Goal: Task Accomplishment & Management: Use online tool/utility

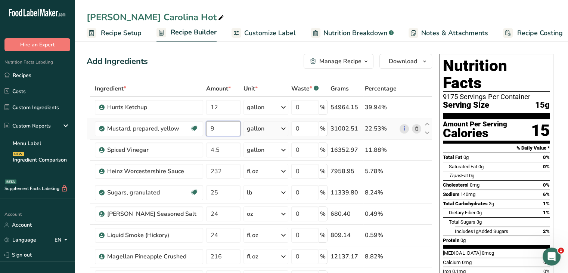
click at [236, 123] on input "9" at bounding box center [223, 128] width 35 height 15
drag, startPoint x: 215, startPoint y: 126, endPoint x: 202, endPoint y: 128, distance: 13.3
click at [202, 128] on tr "Mustard, prepared, yellow Dairy free Gluten free Vegan Vegetarian Soy free 9 ga…" at bounding box center [259, 128] width 345 height 21
type input "11"
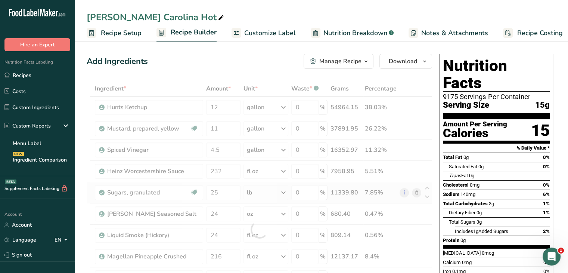
click at [427, 201] on div "Ingredient * Amount * Unit * Waste * .a-a{fill:#347362;}.b-a{fill:#fff;} Grams …" at bounding box center [259, 229] width 345 height 297
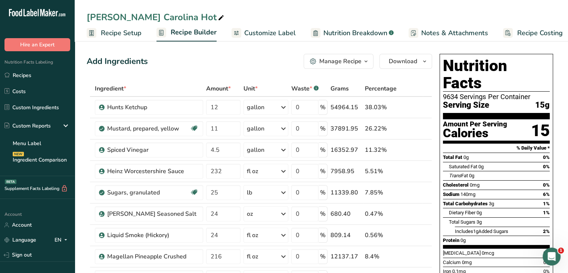
click at [274, 31] on span "Customize Label" at bounding box center [270, 33] width 52 height 10
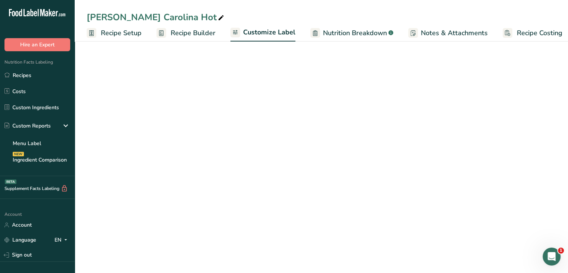
scroll to position [0, 6]
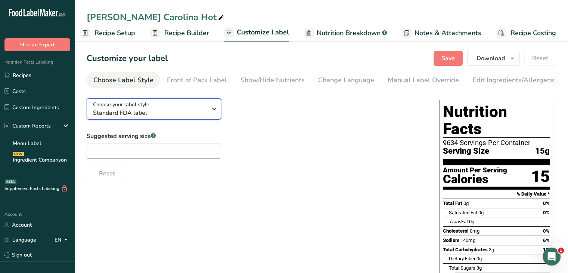
click at [216, 106] on icon "button" at bounding box center [214, 108] width 9 height 13
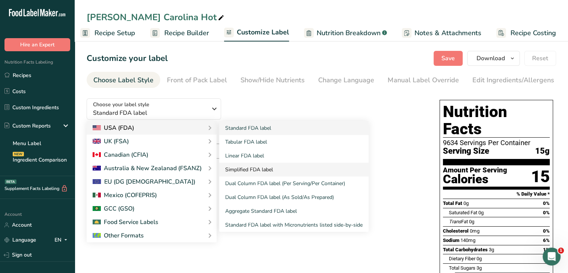
click at [247, 169] on link "Simplified FDA label" at bounding box center [293, 169] width 149 height 14
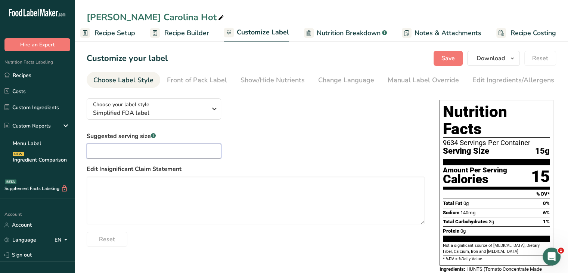
click at [102, 153] on input "text" at bounding box center [154, 150] width 134 height 15
type input "1 Tbsp"
click at [279, 83] on div "Show/Hide Nutrients" at bounding box center [273, 80] width 64 height 10
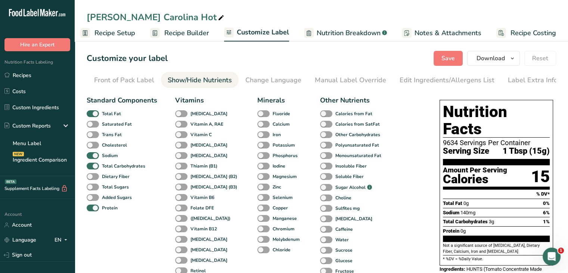
scroll to position [0, 73]
click at [95, 186] on span at bounding box center [93, 186] width 12 height 7
click at [92, 186] on input "Total Sugars" at bounding box center [89, 186] width 5 height 5
checkbox input "true"
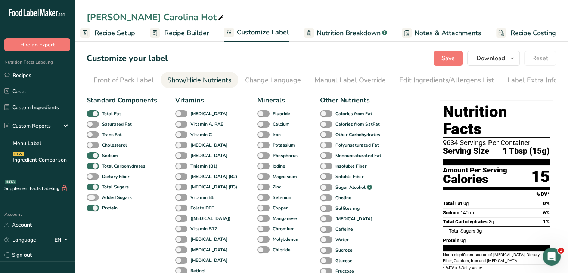
click at [93, 198] on span at bounding box center [93, 197] width 12 height 7
click at [92, 198] on input "Added Sugars" at bounding box center [89, 197] width 5 height 5
checkbox input "true"
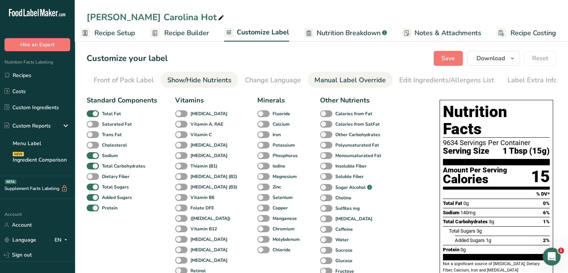
click at [363, 83] on div "Manual Label Override" at bounding box center [349, 80] width 71 height 10
type input "1 Tbsp (15g)"
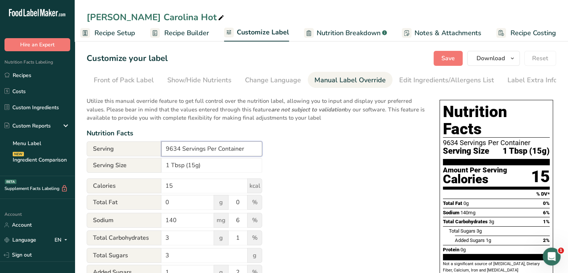
drag, startPoint x: 179, startPoint y: 152, endPoint x: 143, endPoint y: 153, distance: 35.9
click at [143, 153] on div "Serving 9634 Servings Per Container" at bounding box center [175, 148] width 176 height 15
click at [318, 162] on div "Utilize this manual override feature to get full control over the nutrition lab…" at bounding box center [256, 203] width 338 height 222
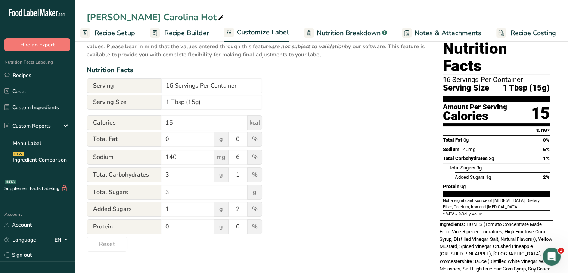
scroll to position [0, 0]
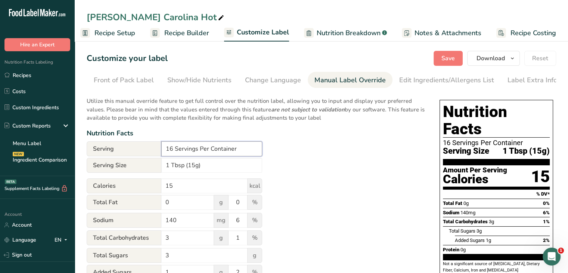
drag, startPoint x: 171, startPoint y: 150, endPoint x: 142, endPoint y: 154, distance: 29.4
click at [142, 154] on div "Serving 16 Servings Per Container" at bounding box center [175, 148] width 176 height 15
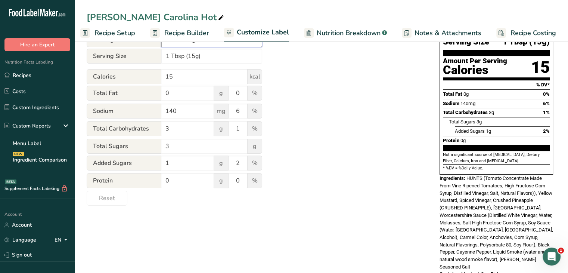
scroll to position [110, 0]
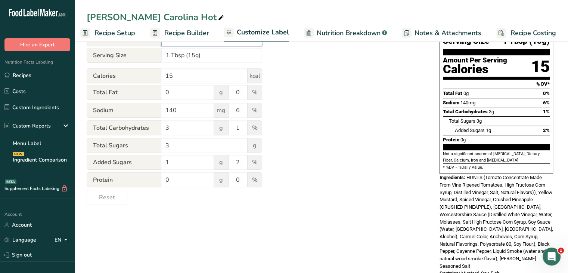
type input "30 Servings Per Container"
click at [359, 195] on div "Utilize this manual override feature to get full control over the nutrition lab…" at bounding box center [256, 93] width 338 height 222
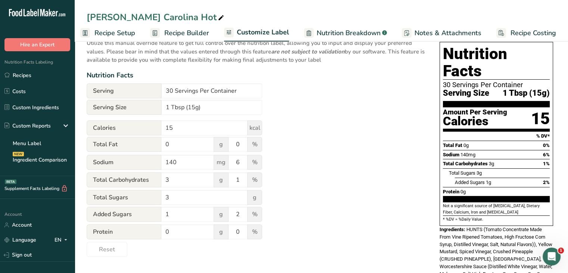
scroll to position [0, 0]
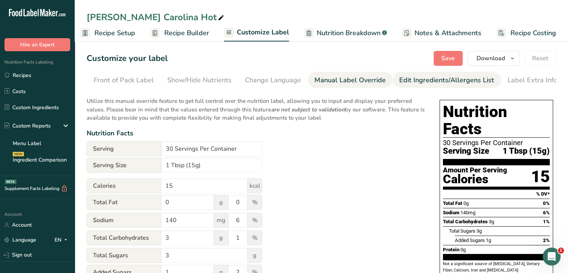
click at [406, 82] on div "Edit Ingredients/Allergens List" at bounding box center [446, 80] width 95 height 10
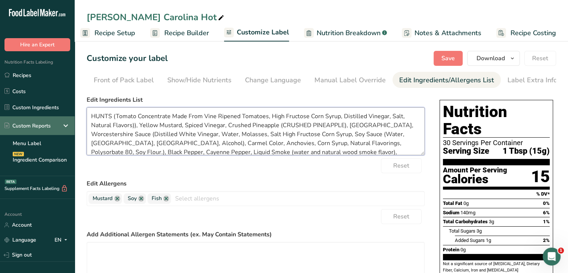
drag, startPoint x: 111, startPoint y: 117, endPoint x: 33, endPoint y: 123, distance: 78.6
click at [33, 123] on div ".a-20{fill:#fff;} Hire an Expert Nutrition Facts Labeling Recipes Costs Custom …" at bounding box center [284, 203] width 568 height 406
click at [110, 117] on textarea "HUNTS (Tomato Concentrate Made From Vine Ripened Tomatoes, High Fructose Corn S…" at bounding box center [256, 131] width 338 height 48
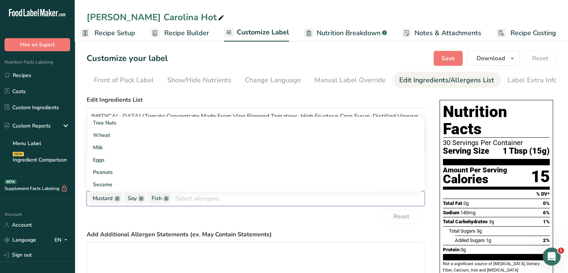
click at [173, 198] on input "text" at bounding box center [297, 198] width 253 height 12
click at [348, 233] on label "Add Additional Allergen Statements (ex. May Contain Statements)" at bounding box center [256, 234] width 338 height 9
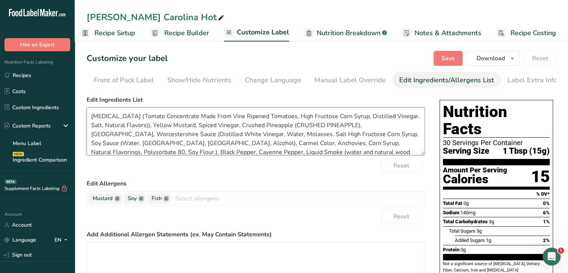
drag, startPoint x: 111, startPoint y: 117, endPoint x: 78, endPoint y: 116, distance: 32.5
click at [78, 116] on section "Customize your label Save Download Choose what to show on your downloaded label…" at bounding box center [321, 222] width 493 height 367
drag, startPoint x: 251, startPoint y: 126, endPoint x: 221, endPoint y: 130, distance: 29.8
click at [227, 127] on textarea "Ketchup (Tomato Concentrate Made From Vine Ripened Tomatoes, High Fructose Corn…" at bounding box center [256, 131] width 338 height 48
drag, startPoint x: 320, startPoint y: 127, endPoint x: 252, endPoint y: 127, distance: 67.6
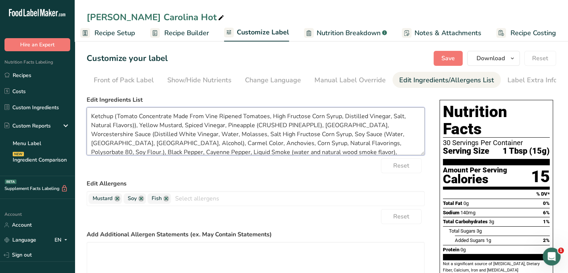
click at [252, 127] on textarea "Ketchup (Tomato Concentrate Made From Vine Ripened Tomatoes, High Fructose Corn…" at bounding box center [256, 131] width 338 height 48
drag, startPoint x: 288, startPoint y: 127, endPoint x: 256, endPoint y: 128, distance: 32.5
click at [256, 128] on textarea "Ketchup (Tomato Concentrate Made From Vine Ripened Tomatoes, High Fructose Corn…" at bounding box center [256, 131] width 338 height 48
type textarea "Ketchup (Tomato Concentrate Made From Vine Ripened Tomatoes, High Fructose Corn…"
click at [117, 201] on link at bounding box center [117, 198] width 6 height 6
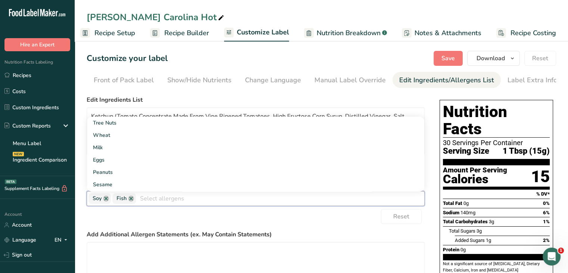
click at [223, 220] on div "Reset" at bounding box center [256, 216] width 338 height 15
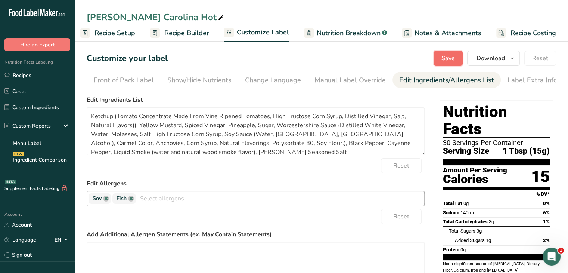
click at [449, 56] on span "Save" at bounding box center [447, 58] width 13 height 9
click at [512, 61] on icon "button" at bounding box center [512, 58] width 6 height 9
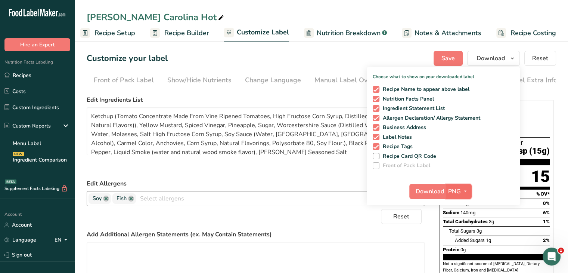
click at [469, 190] on span "button" at bounding box center [465, 191] width 9 height 9
click at [456, 241] on link "PDF" at bounding box center [460, 243] width 24 height 12
click at [432, 193] on span "Download" at bounding box center [430, 191] width 28 height 9
click at [439, 189] on span "Download" at bounding box center [430, 191] width 28 height 9
click at [430, 239] on div "Choose your label style Simplified FDA label USA (FDA) Standard FDA label Tabul…" at bounding box center [322, 239] width 470 height 294
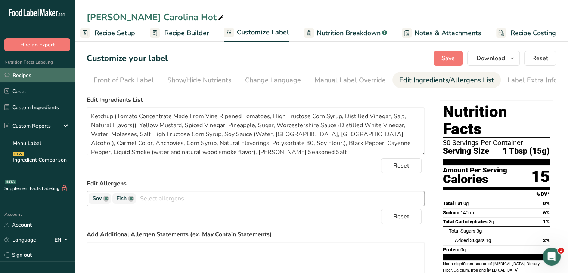
click at [22, 76] on link "Recipes" at bounding box center [37, 75] width 75 height 14
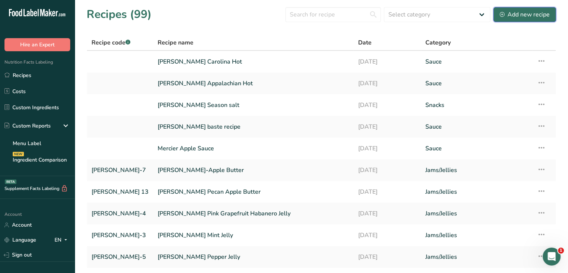
click at [530, 19] on button "Add new recipe" at bounding box center [524, 14] width 63 height 15
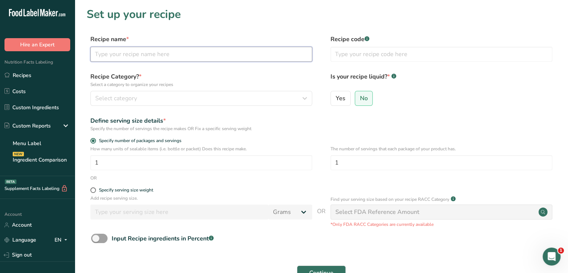
click at [172, 55] on input "text" at bounding box center [201, 54] width 222 height 15
type input "[PERSON_NAME] Sweet & [PERSON_NAME]"
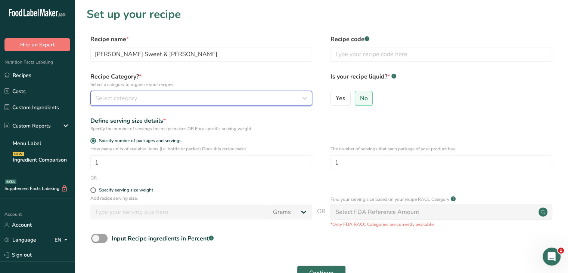
click at [308, 100] on icon "button" at bounding box center [304, 98] width 9 height 13
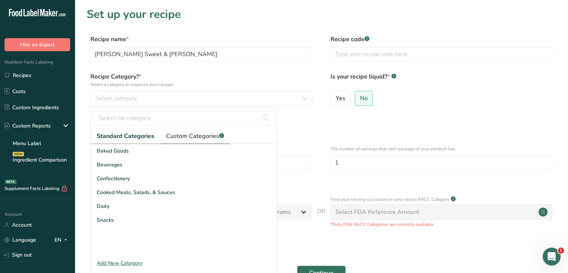
click at [198, 132] on span "Custom Categories .a-a{fill:#347362;}.b-a{fill:#fff;}" at bounding box center [195, 135] width 58 height 9
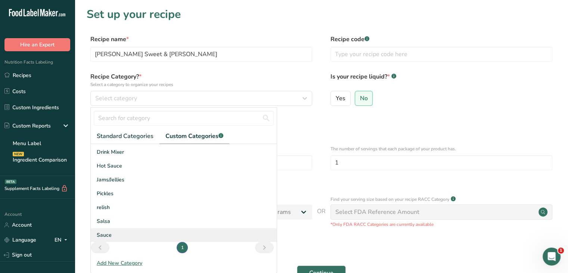
click at [112, 235] on div "Sauce" at bounding box center [184, 235] width 186 height 14
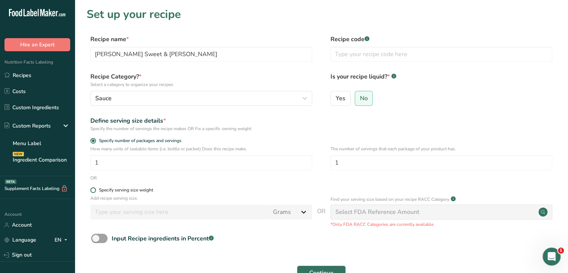
click at [94, 189] on span at bounding box center [93, 190] width 6 height 6
click at [94, 189] on input "Specify serving size weight" at bounding box center [92, 190] width 5 height 5
radio input "true"
radio input "false"
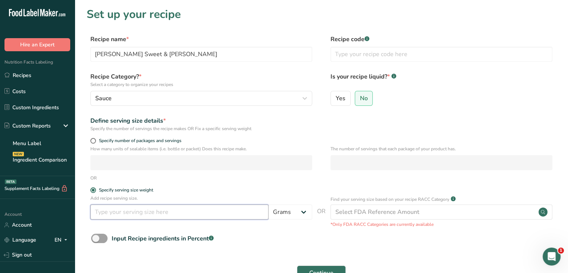
click at [114, 211] on input "number" at bounding box center [179, 211] width 178 height 15
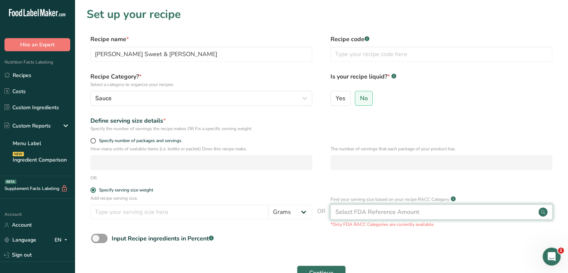
click at [377, 213] on div "Select FDA Reference Amount" at bounding box center [377, 211] width 84 height 9
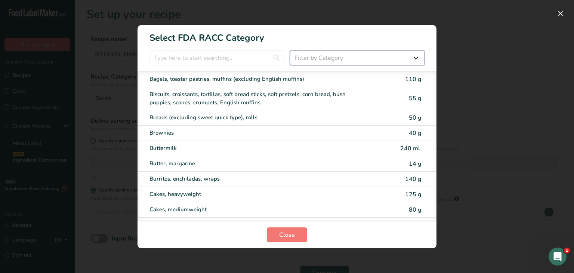
click at [334, 59] on select "Filter by Category All Bakery products [GEOGRAPHIC_DATA] Cereals and other grai…" at bounding box center [357, 57] width 134 height 15
select select "22"
click at [290, 50] on select "Filter by Category All Bakery products [GEOGRAPHIC_DATA] Cereals and other grai…" at bounding box center [357, 57] width 134 height 15
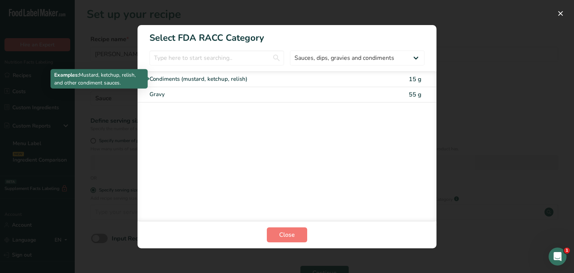
click at [202, 77] on div "Condiments (mustard, ketchup, relish)" at bounding box center [255, 79] width 212 height 9
type input "15"
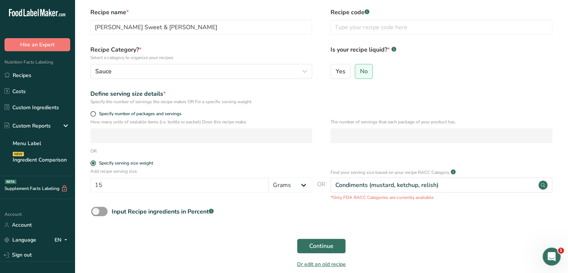
scroll to position [63, 0]
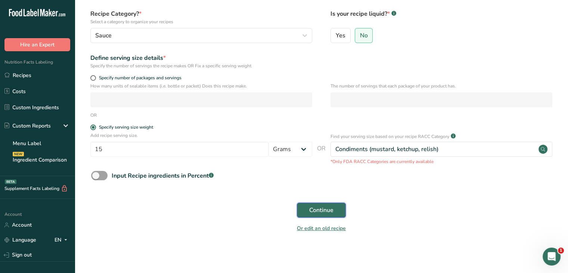
click at [323, 210] on span "Continue" at bounding box center [321, 209] width 24 height 9
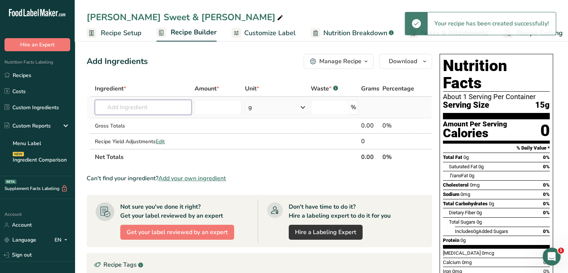
click at [173, 104] on input "text" at bounding box center [143, 107] width 97 height 15
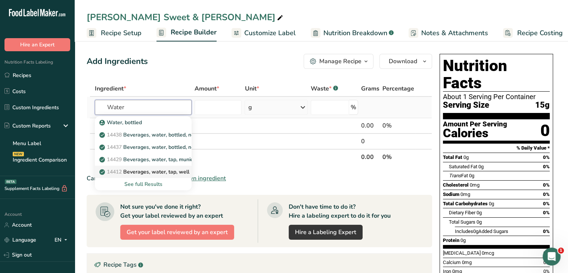
type input "Water"
click at [173, 168] on p "14412 [GEOGRAPHIC_DATA], water, tap, well" at bounding box center [145, 172] width 89 height 8
type input "Beverages, water, tap, well"
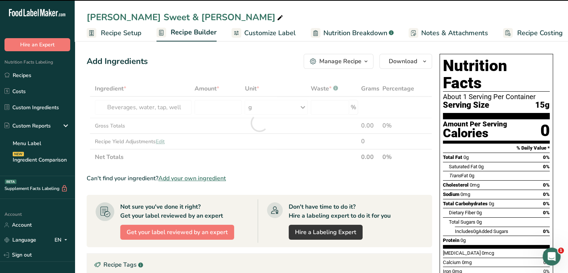
type input "0"
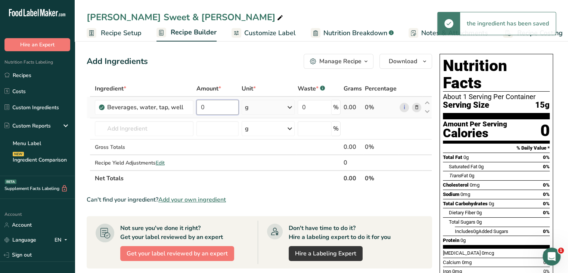
drag, startPoint x: 225, startPoint y: 107, endPoint x: 198, endPoint y: 110, distance: 26.7
click at [198, 110] on input "0" at bounding box center [217, 107] width 42 height 15
type input "5"
click at [288, 106] on div "Ingredient * Amount * Unit * Waste * .a-a{fill:#347362;}.b-a{fill:#fff;} Grams …" at bounding box center [259, 133] width 345 height 105
click at [288, 108] on icon at bounding box center [289, 106] width 9 height 13
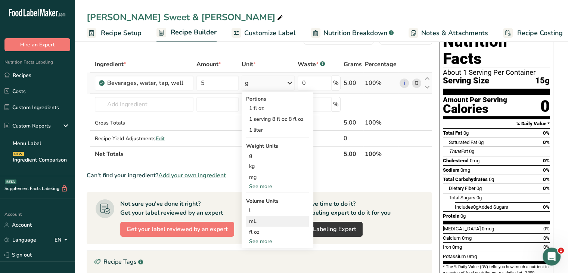
scroll to position [37, 0]
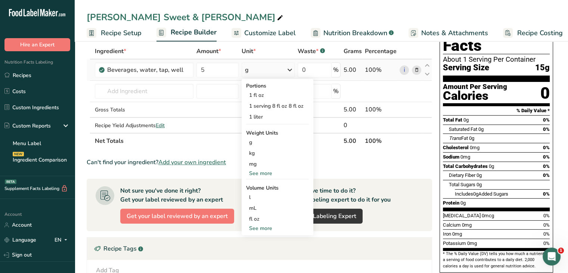
click at [262, 226] on div "See more" at bounding box center [277, 228] width 63 height 8
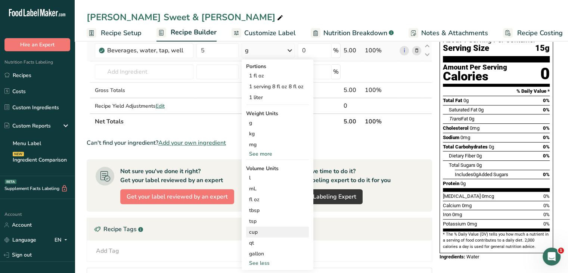
scroll to position [75, 0]
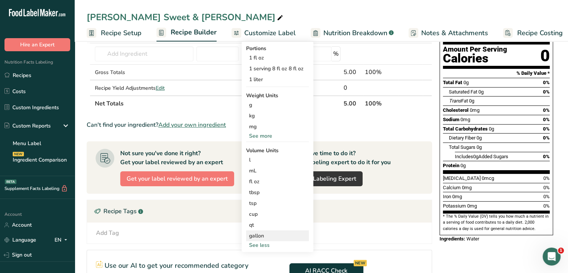
click at [271, 235] on div "gallon" at bounding box center [277, 236] width 57 height 8
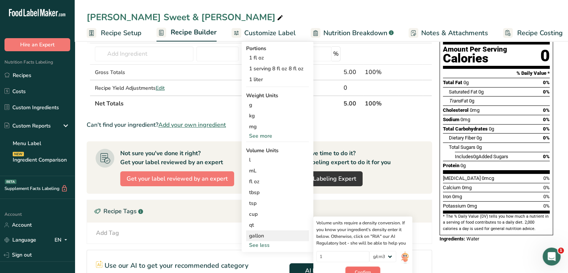
click at [360, 267] on button "Confirm" at bounding box center [362, 271] width 35 height 11
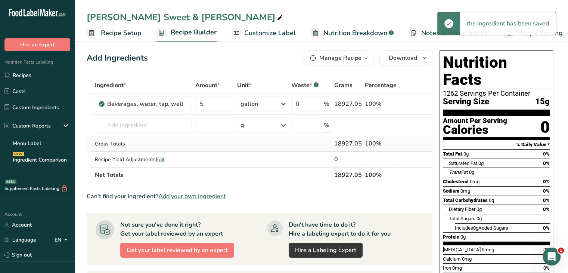
scroll to position [0, 0]
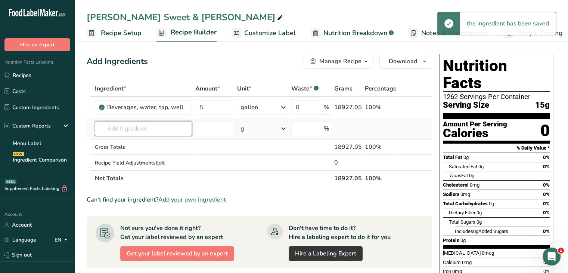
click at [154, 127] on input "text" at bounding box center [143, 128] width 97 height 15
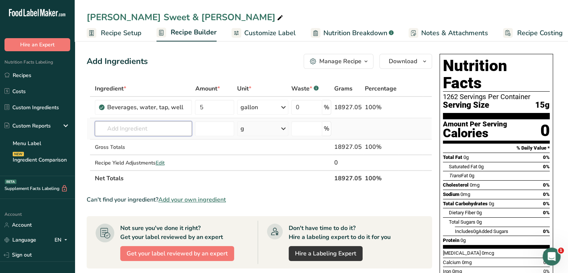
type input "w"
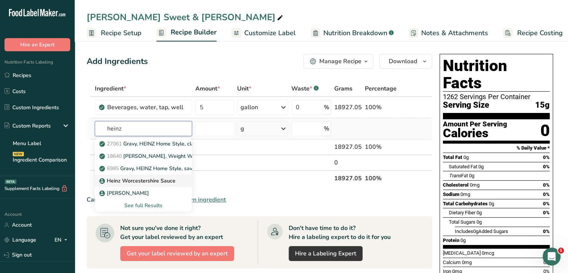
type input "heinz"
click at [170, 180] on p "Heinz Worcestershire Sauce" at bounding box center [138, 181] width 75 height 8
type input "Heinz Worcestershire Sauce"
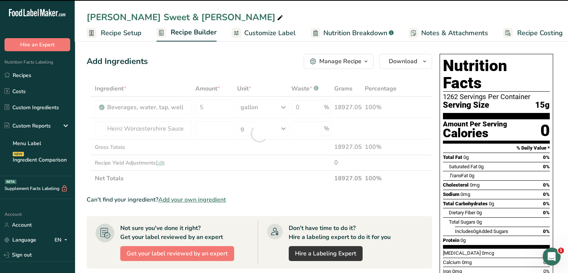
type input "0"
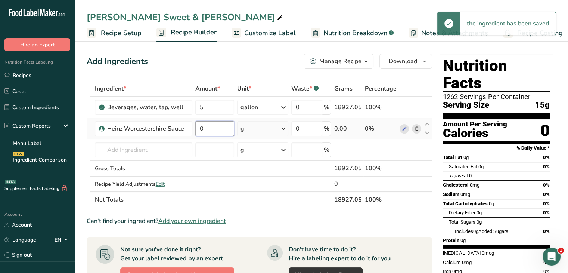
drag, startPoint x: 208, startPoint y: 127, endPoint x: 195, endPoint y: 127, distance: 12.7
click at [195, 127] on input "0" at bounding box center [214, 128] width 39 height 15
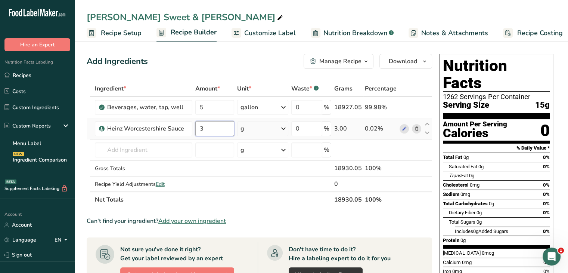
type input "3"
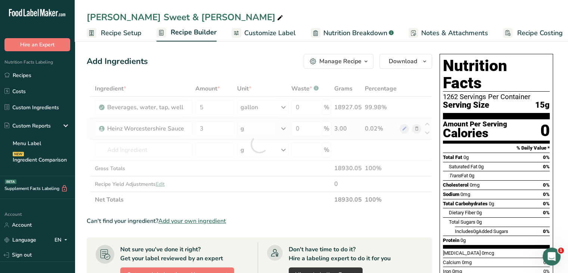
click at [285, 127] on div "Ingredient * Amount * Unit * Waste * .a-a{fill:#347362;}.b-a{fill:#fff;} Grams …" at bounding box center [259, 144] width 345 height 127
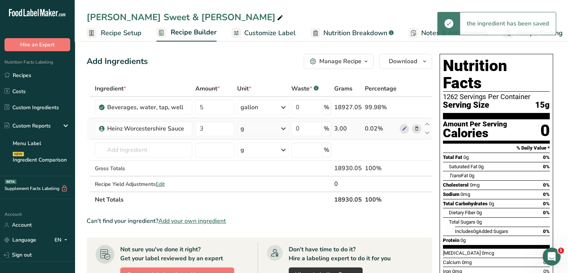
click at [285, 128] on icon at bounding box center [283, 128] width 9 height 13
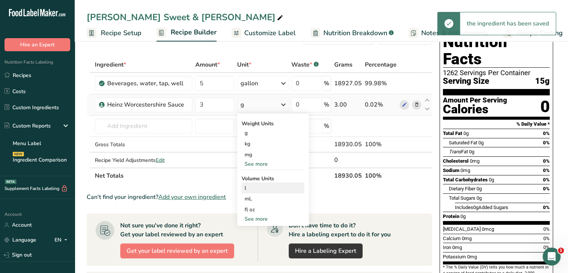
scroll to position [37, 0]
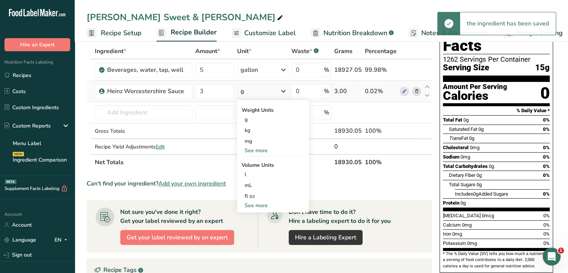
click at [272, 205] on div "See more" at bounding box center [273, 205] width 63 height 8
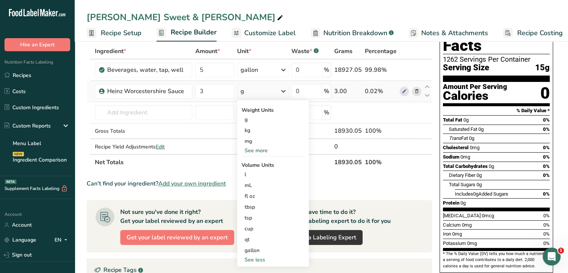
scroll to position [75, 0]
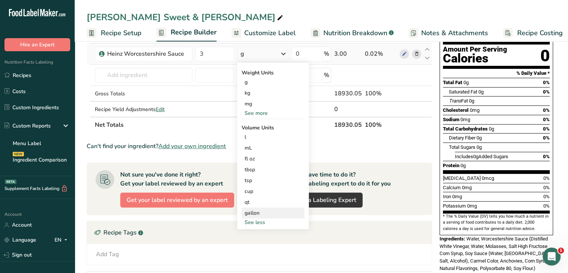
click at [264, 213] on div "gallon" at bounding box center [273, 213] width 57 height 8
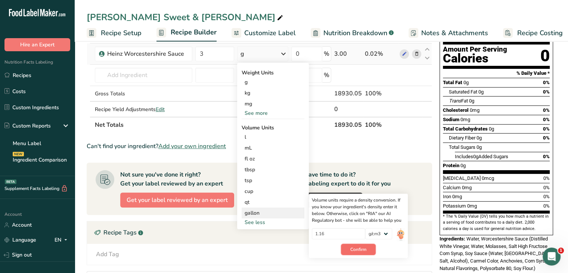
click at [349, 247] on button "Confirm" at bounding box center [358, 249] width 35 height 11
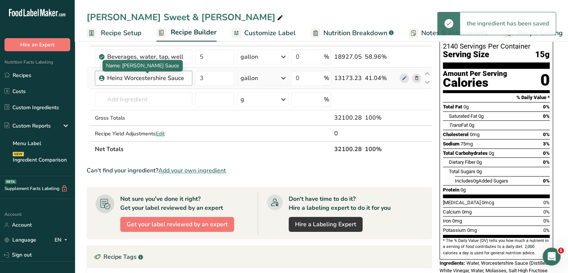
scroll to position [37, 0]
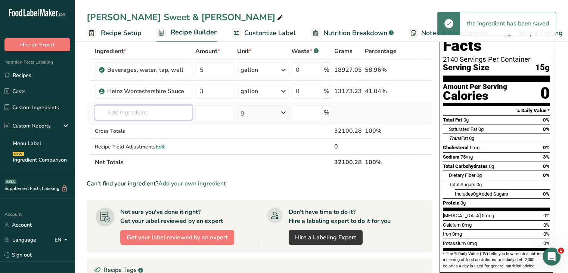
click at [120, 117] on input "text" at bounding box center [144, 112] width 98 height 15
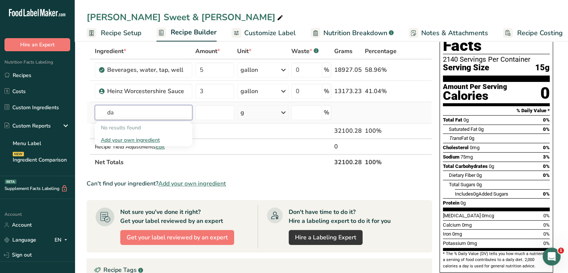
type input "d"
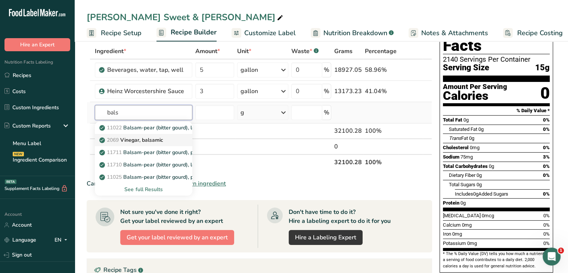
type input "bals"
click at [119, 140] on span "2069" at bounding box center [113, 139] width 12 height 7
type input "Vinegar, balsamic"
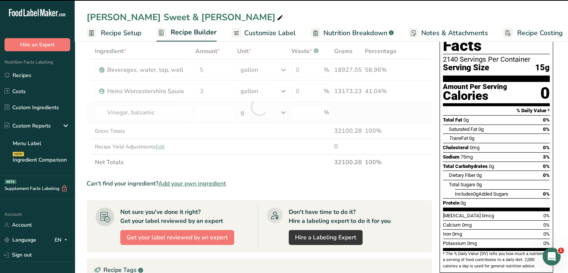
type input "0"
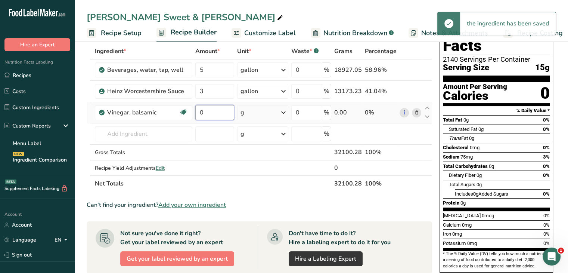
drag, startPoint x: 214, startPoint y: 114, endPoint x: 200, endPoint y: 115, distance: 13.5
click at [200, 115] on input "0" at bounding box center [214, 112] width 39 height 15
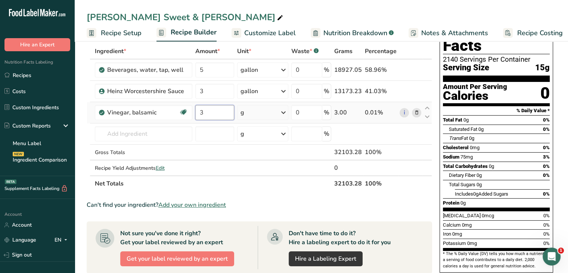
type input "3"
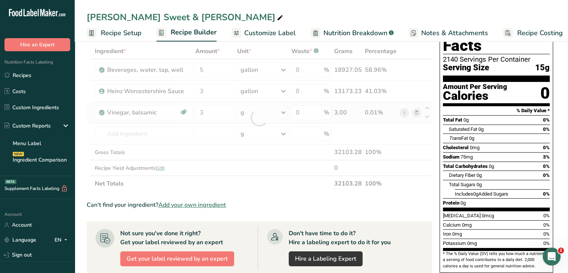
click at [284, 112] on div "Ingredient * Amount * Unit * Waste * .a-a{fill:#347362;}.b-a{fill:#fff;} Grams …" at bounding box center [259, 117] width 345 height 148
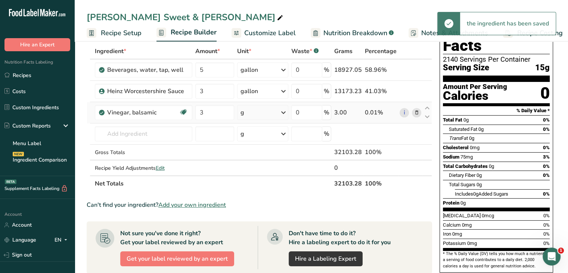
click at [284, 112] on icon at bounding box center [283, 112] width 9 height 13
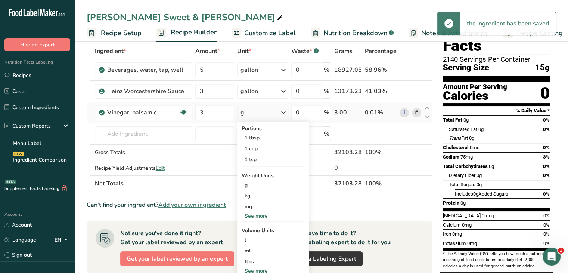
click at [263, 269] on div "See more" at bounding box center [273, 271] width 63 height 8
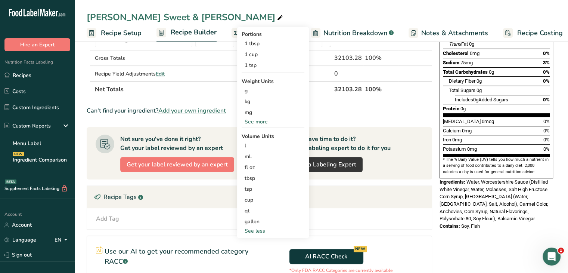
scroll to position [149, 0]
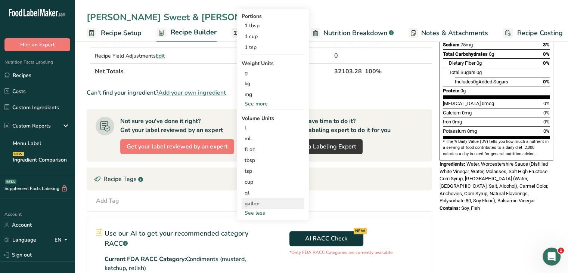
click at [263, 199] on div "gallon" at bounding box center [273, 203] width 57 height 8
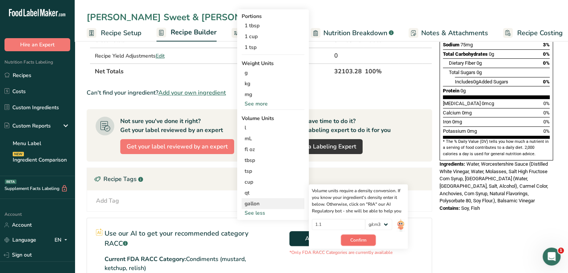
click at [360, 240] on span "Confirm" at bounding box center [358, 239] width 16 height 7
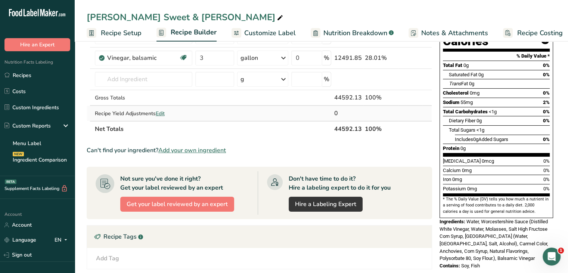
scroll to position [0, 0]
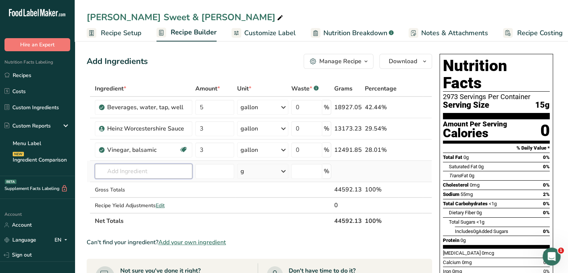
click at [151, 165] on input "text" at bounding box center [144, 171] width 98 height 15
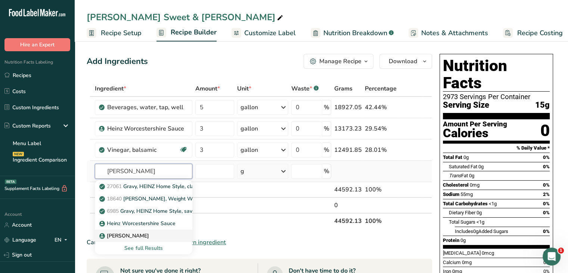
type input "[PERSON_NAME]"
click at [134, 232] on p "[PERSON_NAME]" at bounding box center [125, 236] width 48 height 8
type input "[PERSON_NAME]"
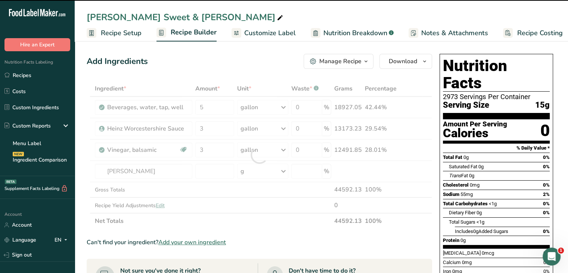
type input "0"
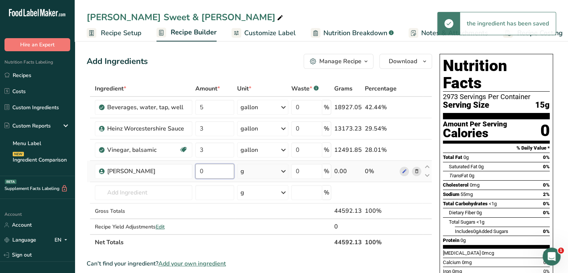
drag, startPoint x: 214, startPoint y: 174, endPoint x: 198, endPoint y: 176, distance: 16.2
click at [197, 176] on input "0" at bounding box center [214, 171] width 39 height 15
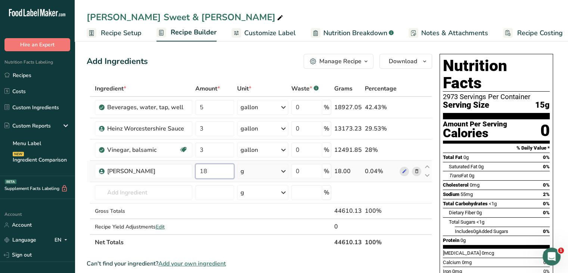
type input "18"
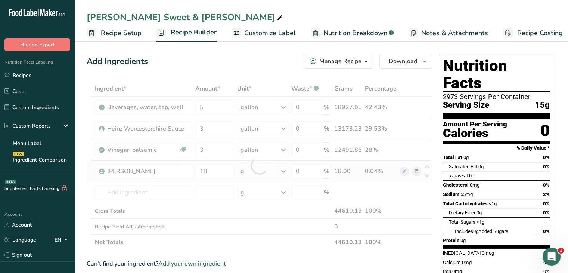
click at [284, 170] on div "Ingredient * Amount * Unit * Waste * .a-a{fill:#347362;}.b-a{fill:#fff;} Grams …" at bounding box center [259, 165] width 345 height 169
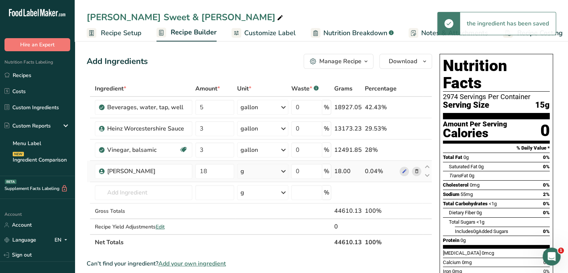
click at [284, 170] on icon at bounding box center [283, 170] width 9 height 13
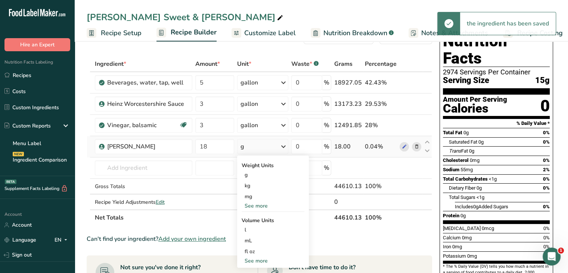
scroll to position [37, 0]
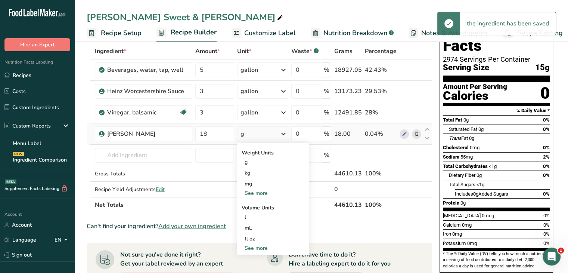
click at [266, 245] on div "See more" at bounding box center [273, 248] width 63 height 8
select select "22"
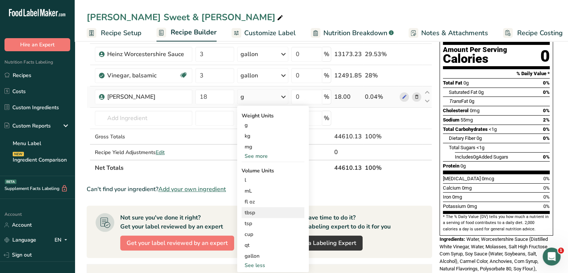
scroll to position [75, 0]
click at [267, 250] on div "gallon Volume units require a density conversion. If you know your ingredient's…" at bounding box center [273, 255] width 63 height 11
click at [263, 252] on div "gallon" at bounding box center [273, 255] width 57 height 8
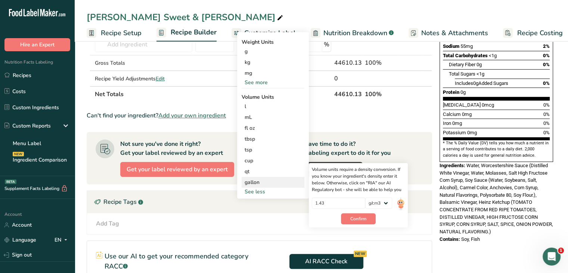
scroll to position [149, 0]
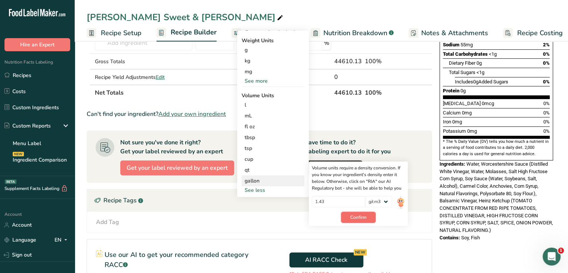
click at [355, 217] on span "Confirm" at bounding box center [358, 217] width 16 height 7
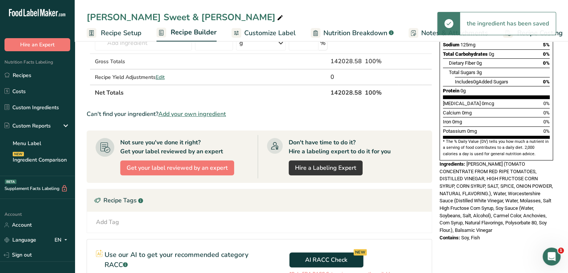
scroll to position [0, 0]
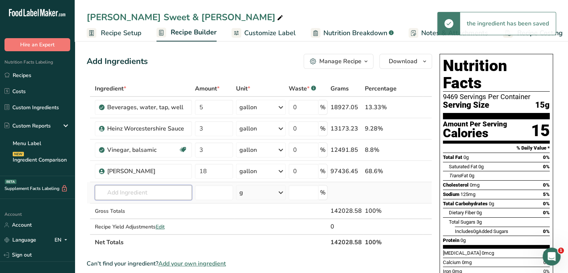
click at [121, 190] on input "text" at bounding box center [143, 192] width 97 height 15
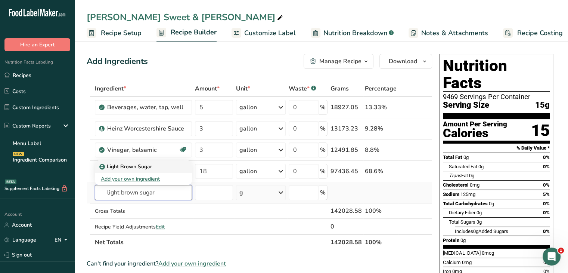
type input "light brown sugar"
click at [131, 162] on p "Light Brown Sugar" at bounding box center [126, 166] width 51 height 8
type input "Light Brown Sugar"
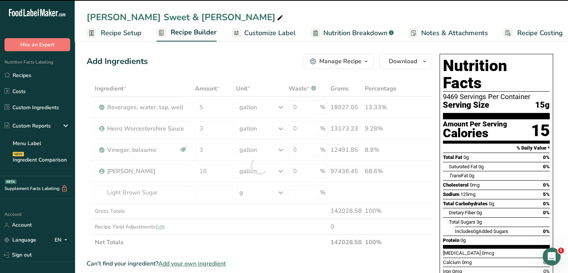
type input "0"
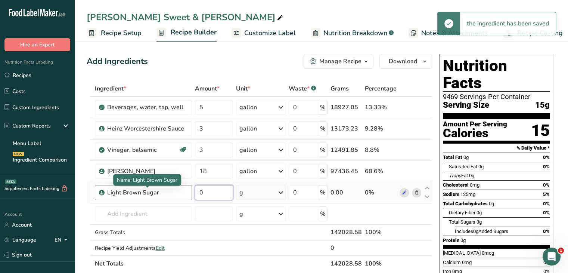
drag, startPoint x: 217, startPoint y: 190, endPoint x: 181, endPoint y: 190, distance: 36.6
click at [181, 190] on tr "Light Brown Sugar 0 g Weight Units g kg mg See more Volume Units l Volume units…" at bounding box center [259, 192] width 345 height 21
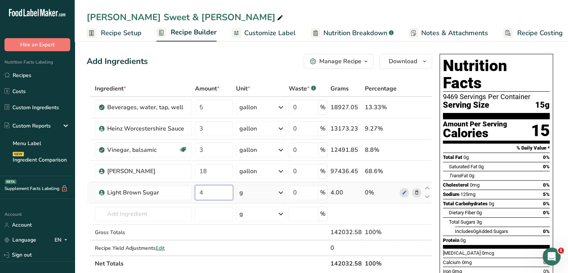
type input "4"
click at [282, 195] on div "Ingredient * Amount * Unit * Waste * .a-a{fill:#347362;}.b-a{fill:#fff;} Grams …" at bounding box center [259, 176] width 345 height 190
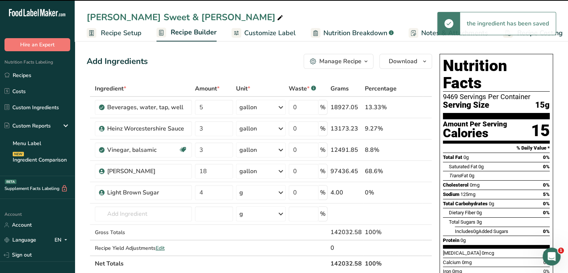
click at [281, 193] on icon at bounding box center [280, 192] width 9 height 13
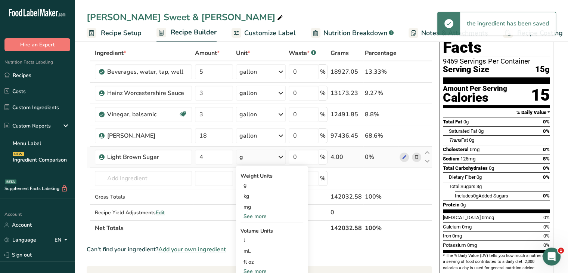
scroll to position [75, 0]
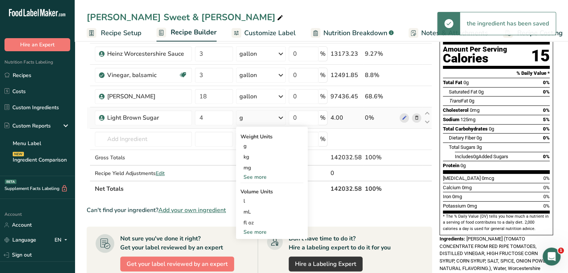
click at [247, 231] on div "See more" at bounding box center [272, 232] width 63 height 8
select select "22"
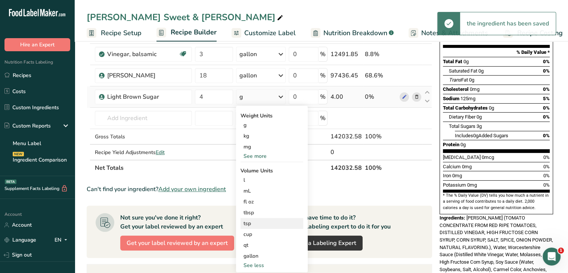
scroll to position [149, 0]
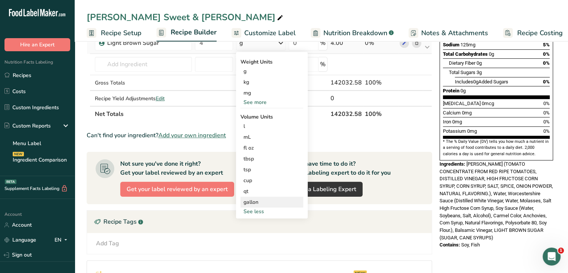
click at [260, 204] on div "gallon" at bounding box center [272, 202] width 57 height 8
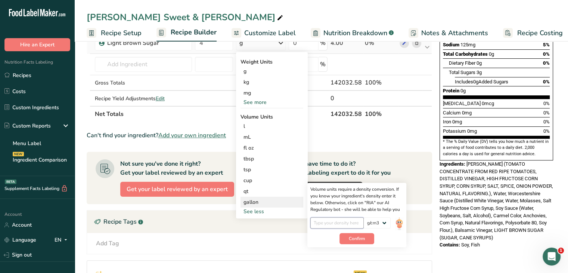
click at [322, 218] on input "number" at bounding box center [336, 222] width 53 height 11
type input "1.07"
click at [360, 237] on span "Confirm" at bounding box center [357, 238] width 16 height 7
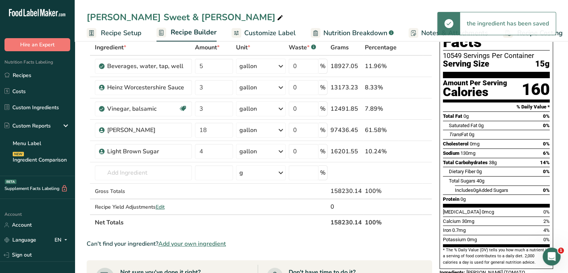
scroll to position [37, 0]
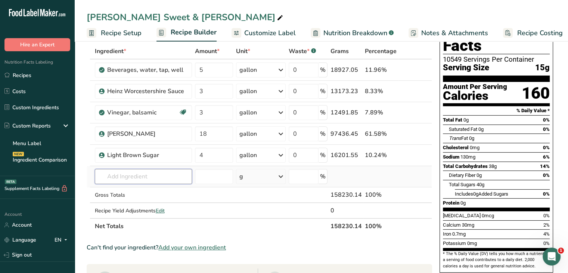
click at [142, 174] on input "text" at bounding box center [143, 176] width 97 height 15
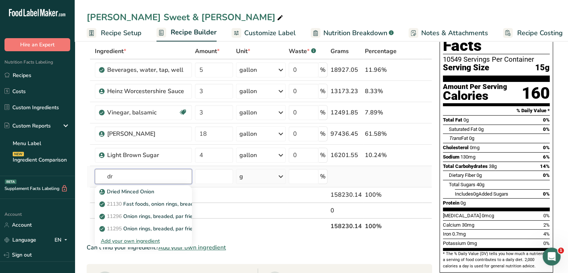
type input "d"
type input "dried onion"
click at [143, 189] on p "Dried Minced Onion" at bounding box center [127, 192] width 53 height 8
type input "Dried Minced Onion"
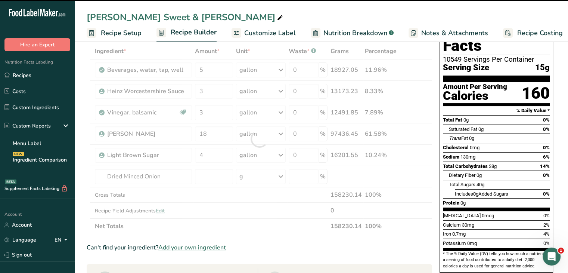
type input "0"
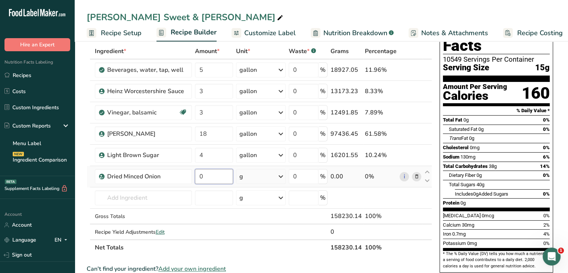
drag, startPoint x: 212, startPoint y: 179, endPoint x: 200, endPoint y: 180, distance: 12.3
click at [200, 180] on input "0" at bounding box center [214, 176] width 38 height 15
type input "32.5"
click at [285, 174] on div "Ingredient * Amount * Unit * Waste * .a-a{fill:#347362;}.b-a{fill:#fff;} Grams …" at bounding box center [259, 149] width 345 height 212
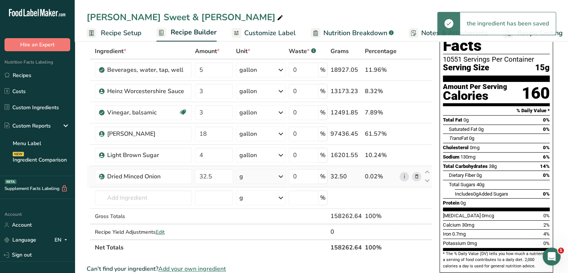
click at [282, 176] on icon at bounding box center [280, 176] width 9 height 13
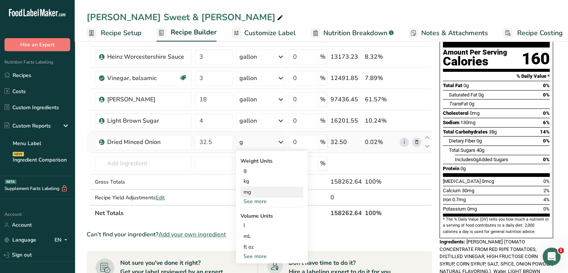
scroll to position [112, 0]
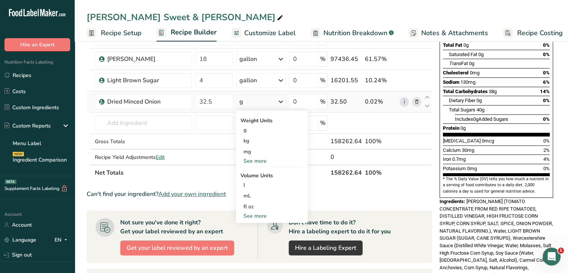
click at [260, 216] on div "See more" at bounding box center [272, 216] width 63 height 8
select select "22"
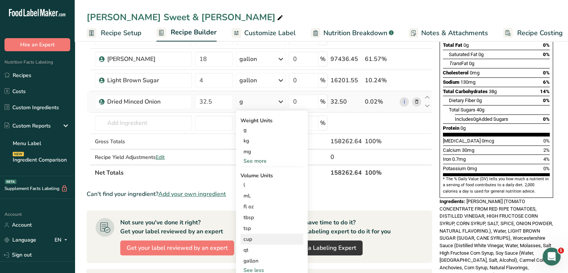
scroll to position [149, 0]
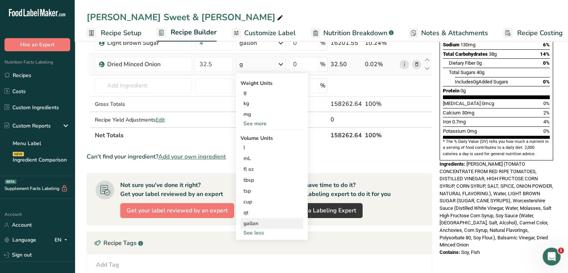
click at [258, 223] on div "gallon" at bounding box center [272, 223] width 57 height 8
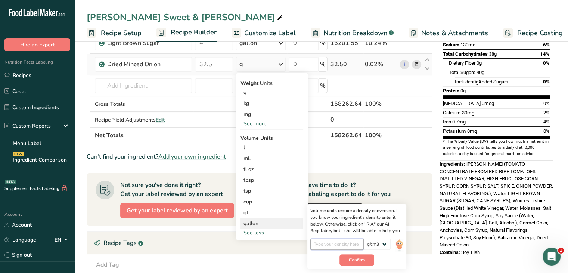
click at [318, 244] on input "number" at bounding box center [336, 243] width 53 height 11
type input "0.5"
click at [371, 260] on button "Confirm" at bounding box center [357, 259] width 35 height 11
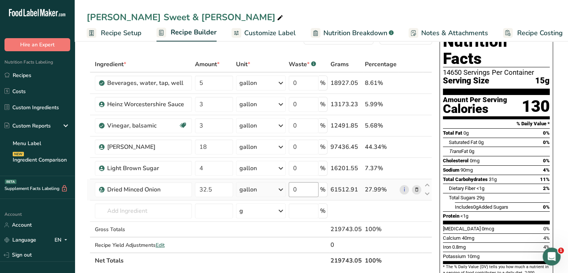
scroll to position [37, 0]
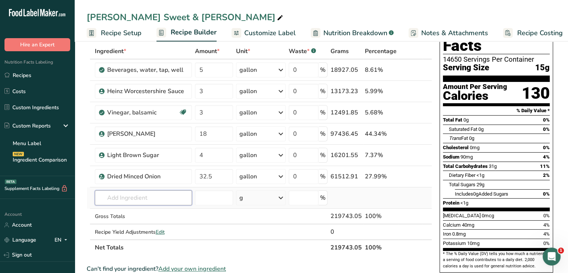
click at [170, 200] on input "text" at bounding box center [143, 197] width 97 height 15
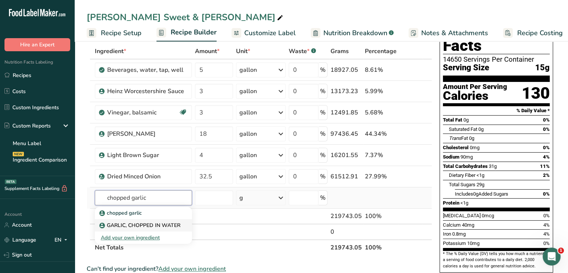
type input "chopped garlic"
click at [174, 221] on p "GARLIC, CHOPPED IN WATER" at bounding box center [141, 225] width 80 height 8
type input "GARLIC, CHOPPED IN WATER"
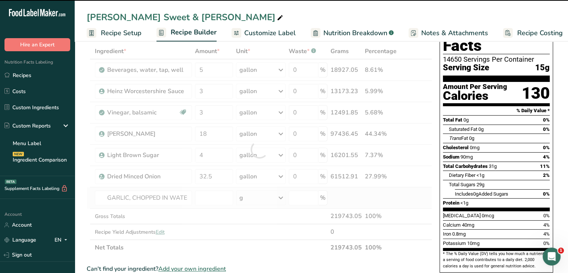
type input "0"
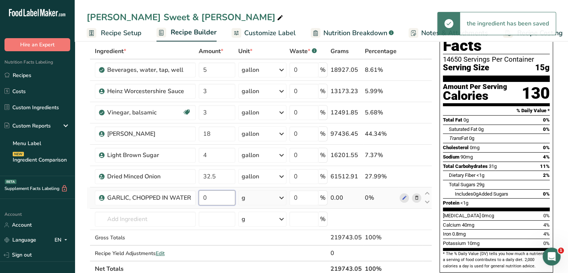
drag, startPoint x: 209, startPoint y: 198, endPoint x: 201, endPoint y: 200, distance: 8.4
click at [201, 200] on input "0" at bounding box center [217, 197] width 37 height 15
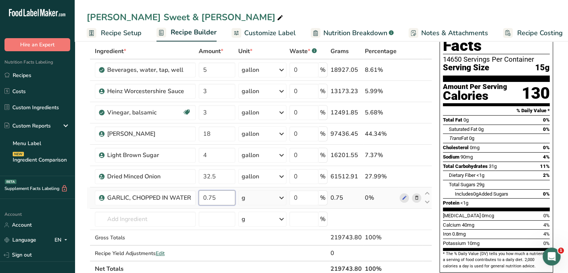
type input "0.75"
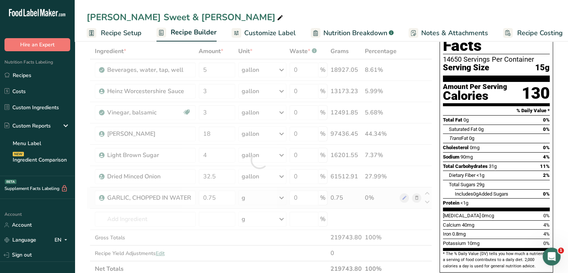
click at [285, 196] on div "Ingredient * Amount * Unit * Waste * .a-a{fill:#347362;}.b-a{fill:#fff;} Grams …" at bounding box center [259, 159] width 345 height 233
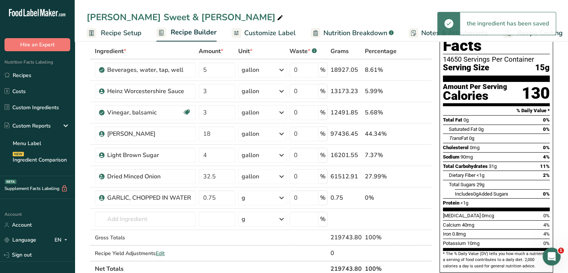
click at [283, 196] on icon at bounding box center [281, 197] width 9 height 13
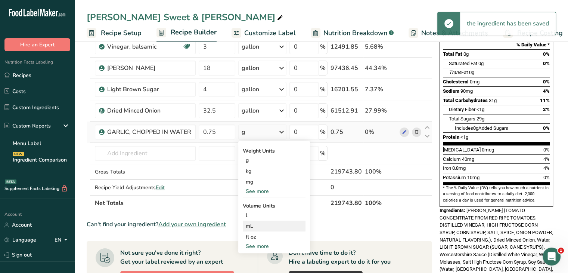
scroll to position [112, 0]
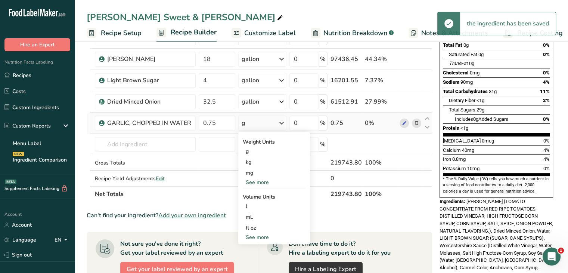
click at [258, 236] on div "See more" at bounding box center [274, 237] width 63 height 8
select select "22"
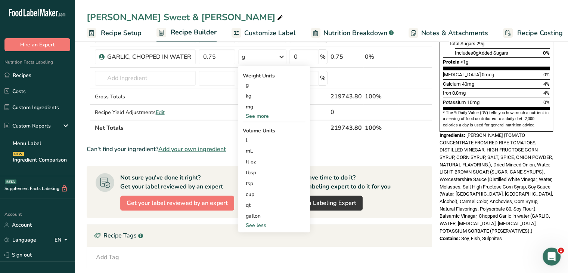
scroll to position [187, 0]
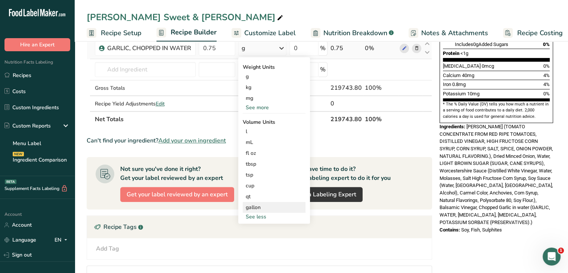
click at [260, 204] on div "gallon" at bounding box center [274, 207] width 57 height 8
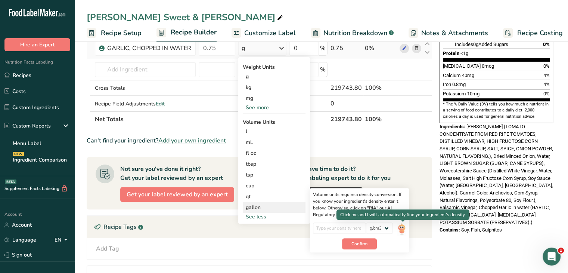
click at [404, 227] on img at bounding box center [401, 228] width 8 height 13
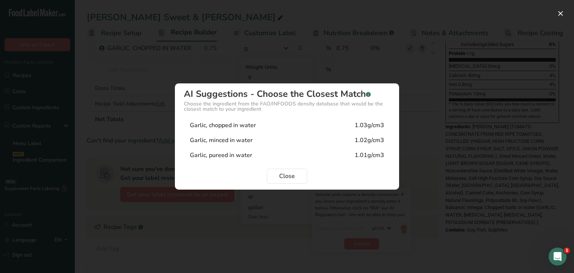
click at [327, 130] on div "Garlic, chopped in water 1.03g/cm3" at bounding box center [287, 125] width 206 height 15
type input "1.03"
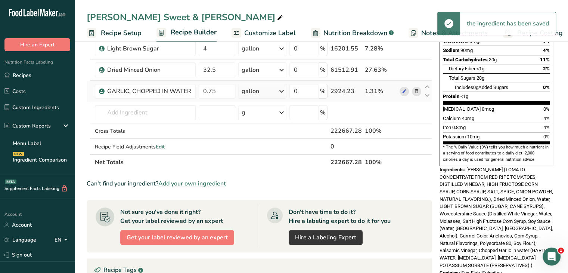
scroll to position [75, 0]
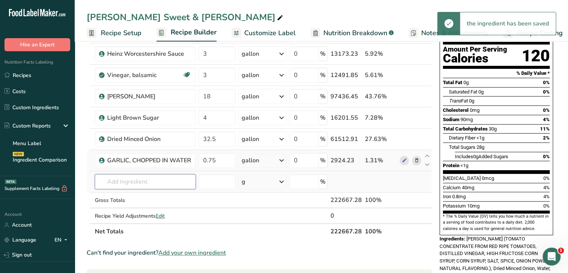
click at [151, 177] on input "text" at bounding box center [145, 181] width 101 height 15
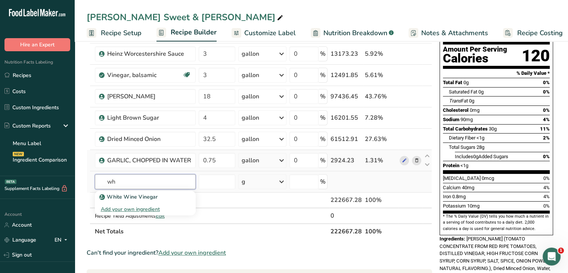
type input "w"
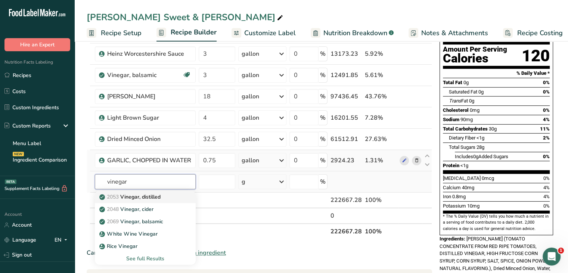
type input "vinegar"
click at [154, 198] on p "2053 Vinegar, distilled" at bounding box center [131, 197] width 60 height 8
type input "Vinegar, distilled"
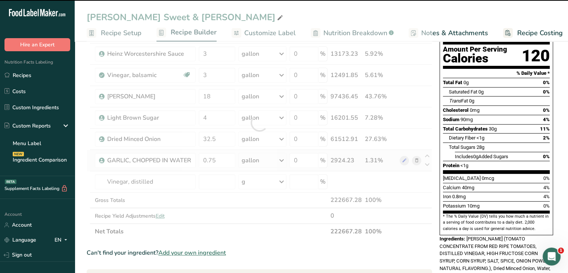
type input "0"
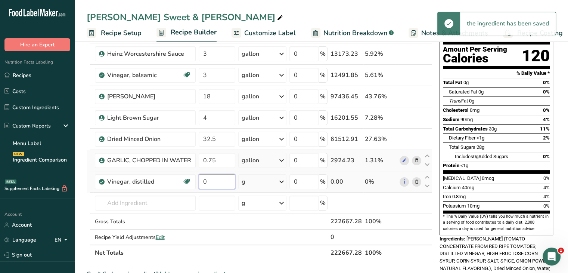
drag, startPoint x: 216, startPoint y: 181, endPoint x: 197, endPoint y: 181, distance: 19.4
click at [197, 181] on td "0" at bounding box center [217, 181] width 40 height 21
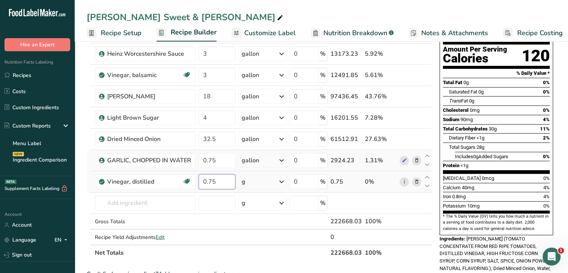
type input "0.75"
click at [282, 180] on div "Ingredient * Amount * Unit * Waste * .a-a{fill:#347362;}.b-a{fill:#fff;} Grams …" at bounding box center [259, 133] width 345 height 254
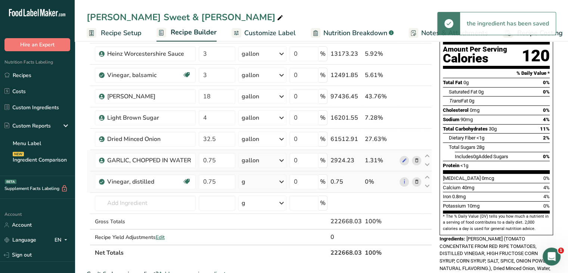
click at [283, 181] on icon at bounding box center [281, 181] width 9 height 13
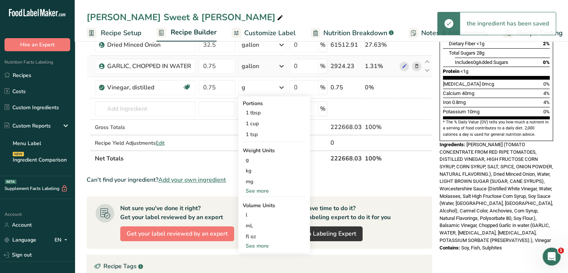
scroll to position [187, 0]
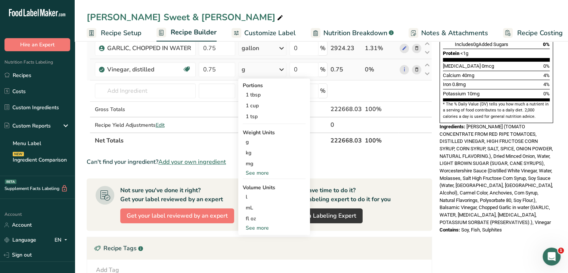
click at [261, 226] on div "See more" at bounding box center [274, 228] width 63 height 8
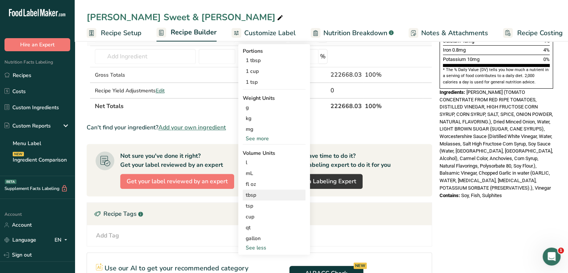
scroll to position [261, 0]
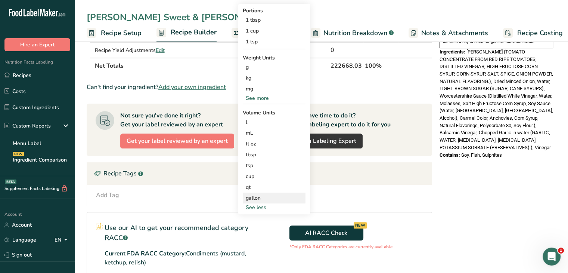
click at [250, 201] on div "gallon Volume units require a density conversion. If you know your ingredient's…" at bounding box center [274, 197] width 63 height 11
click at [254, 196] on div "gallon" at bounding box center [274, 198] width 57 height 8
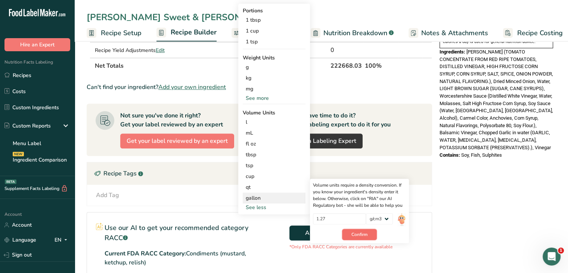
click at [365, 233] on span "Confirm" at bounding box center [359, 234] width 16 height 7
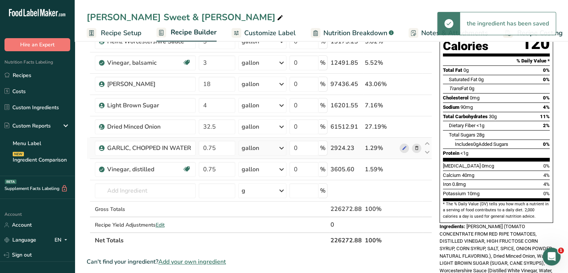
scroll to position [75, 0]
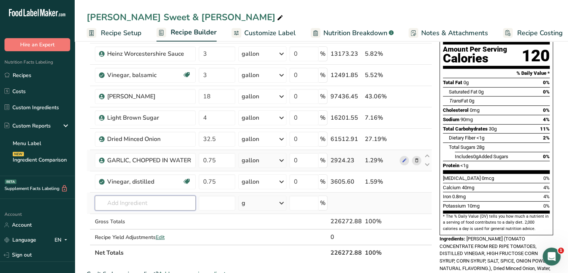
click at [123, 199] on input "text" at bounding box center [145, 202] width 101 height 15
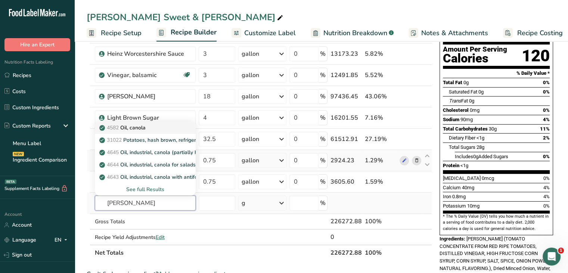
type input "[PERSON_NAME]"
click at [133, 127] on p "4582 Oil, canola" at bounding box center [123, 128] width 45 height 8
type input "Oil, canola"
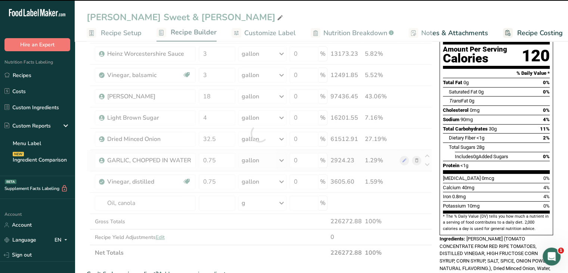
type input "0"
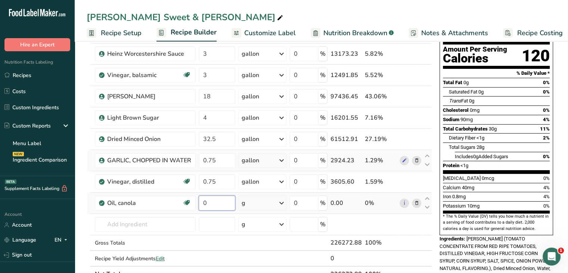
drag, startPoint x: 214, startPoint y: 199, endPoint x: 197, endPoint y: 199, distance: 17.2
click at [197, 199] on td "0" at bounding box center [217, 202] width 40 height 21
type input "8"
click at [285, 201] on div "Ingredient * Amount * Unit * Waste * .a-a{fill:#347362;}.b-a{fill:#fff;} Grams …" at bounding box center [259, 144] width 345 height 276
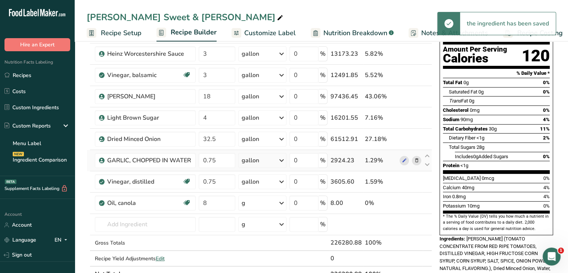
click at [282, 201] on icon at bounding box center [281, 202] width 9 height 13
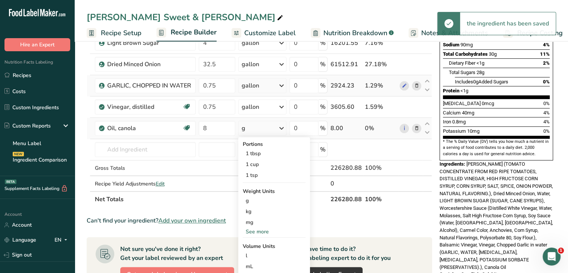
scroll to position [187, 0]
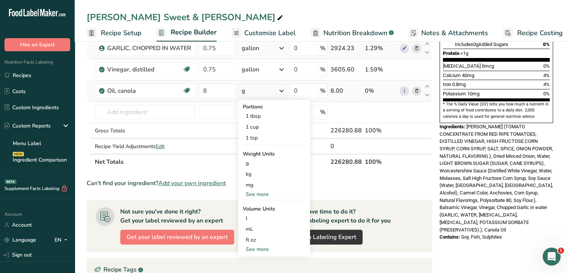
click at [263, 247] on div "See more" at bounding box center [274, 249] width 63 height 8
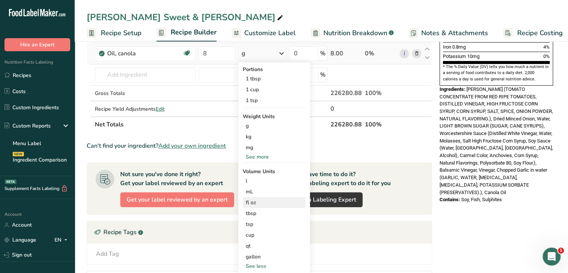
click at [270, 201] on div "fl oz" at bounding box center [274, 202] width 57 height 8
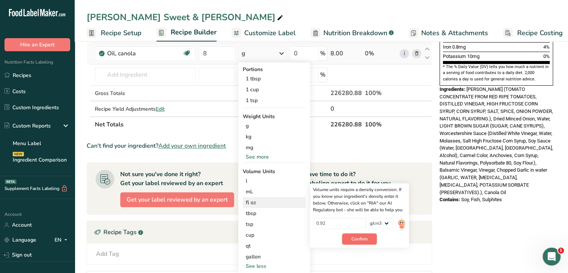
click at [353, 237] on span "Confirm" at bounding box center [359, 238] width 16 height 7
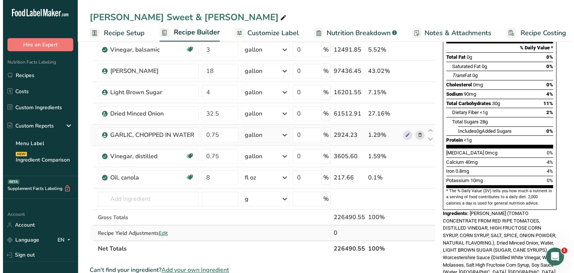
scroll to position [112, 0]
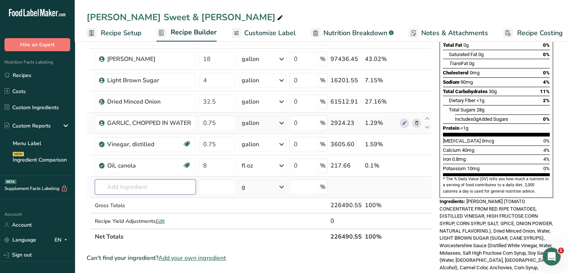
click at [174, 183] on input "text" at bounding box center [145, 186] width 101 height 15
type input "p"
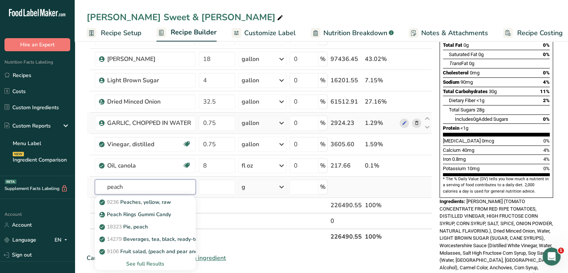
type input "peach"
click at [157, 263] on div "See full Results" at bounding box center [145, 264] width 89 height 8
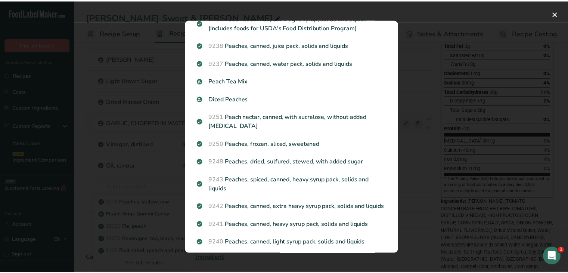
scroll to position [836, 0]
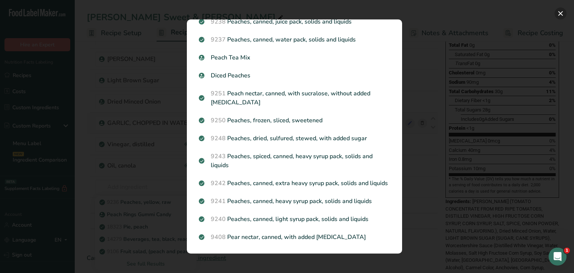
click at [557, 14] on button "Search results modal" at bounding box center [560, 13] width 12 height 12
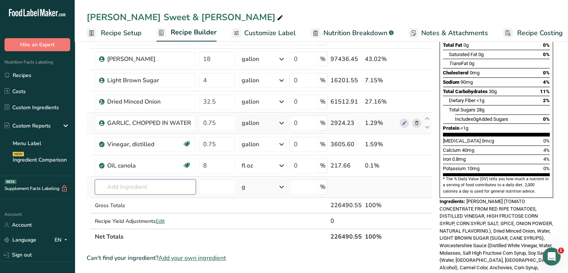
click at [147, 183] on input "text" at bounding box center [145, 186] width 101 height 15
type input "peach pu"
click at [148, 213] on div "Add your own ingredient" at bounding box center [145, 214] width 89 height 8
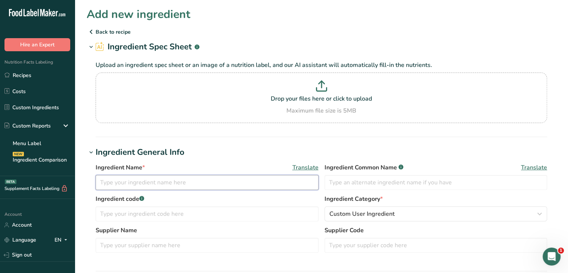
click at [123, 180] on input "text" at bounding box center [207, 182] width 223 height 15
type input "Peach Puree"
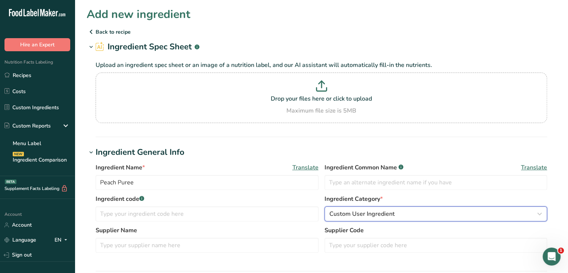
click at [414, 211] on div "Custom User Ingredient" at bounding box center [433, 213] width 209 height 9
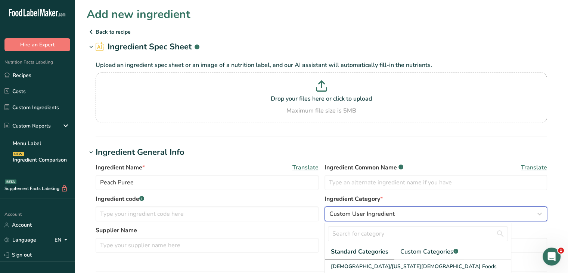
scroll to position [37, 0]
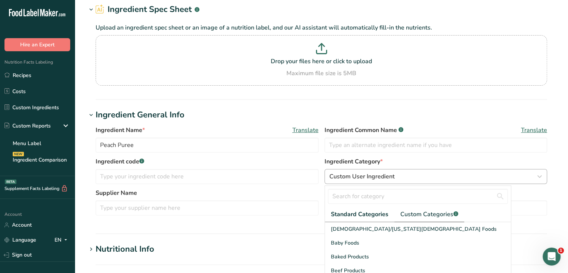
click at [414, 211] on span "Custom Categories .a-a{fill:#347362;}.b-a{fill:#fff;}" at bounding box center [429, 214] width 58 height 9
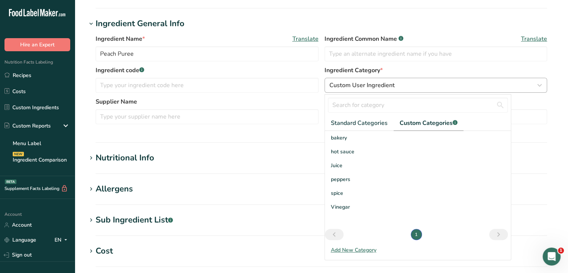
scroll to position [112, 0]
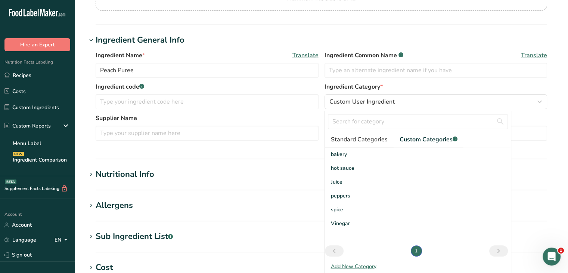
click at [368, 137] on span "Standard Categories" at bounding box center [359, 139] width 57 height 9
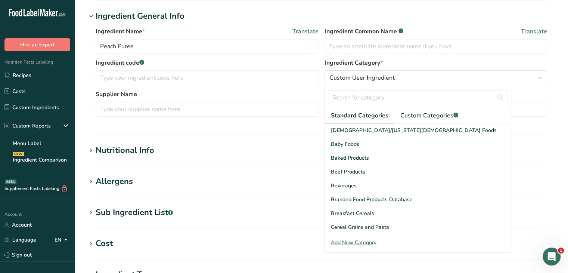
scroll to position [149, 0]
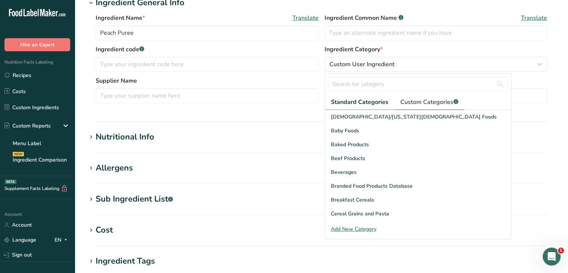
click at [413, 103] on span "Custom Categories .a-a{fill:#347362;}.b-a{fill:#fff;}" at bounding box center [429, 101] width 58 height 9
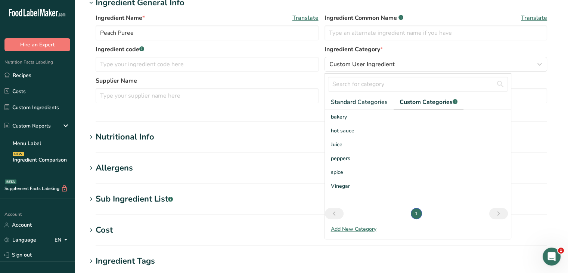
click at [348, 227] on div "Add New Category" at bounding box center [418, 229] width 186 height 8
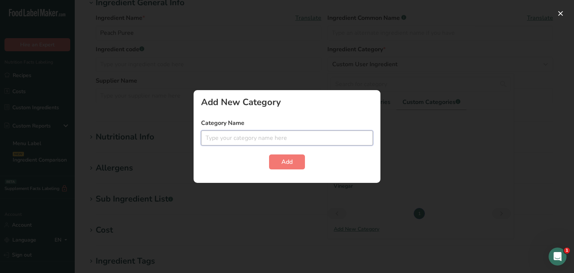
click at [289, 139] on input "text" at bounding box center [287, 137] width 172 height 15
type input "puree"
click at [292, 162] on span "Add" at bounding box center [286, 161] width 11 height 9
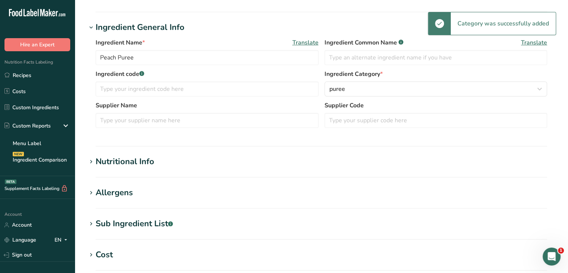
scroll to position [75, 0]
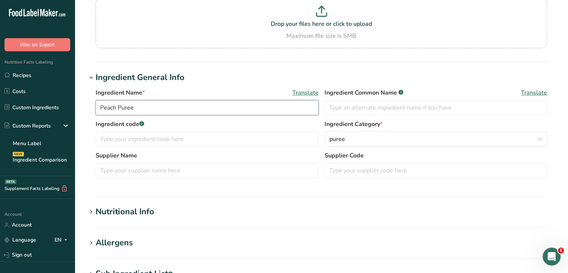
drag, startPoint x: 134, startPoint y: 105, endPoint x: 117, endPoint y: 107, distance: 16.9
click at [117, 107] on input "Peach Puree" at bounding box center [207, 107] width 223 height 15
click at [141, 108] on input "Peach Puree" at bounding box center [207, 107] width 223 height 15
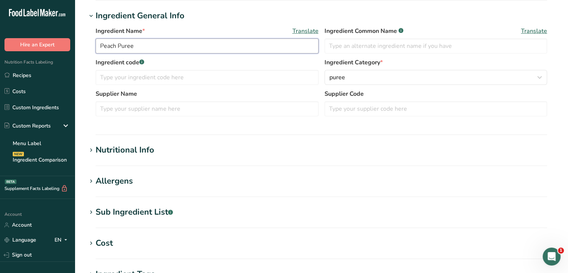
scroll to position [149, 0]
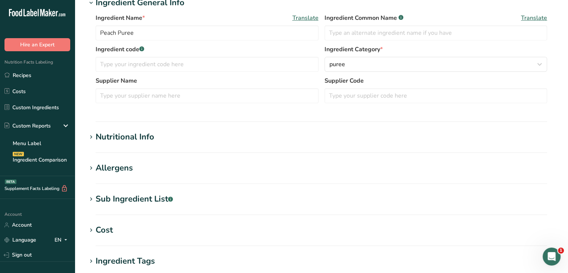
click at [92, 135] on icon at bounding box center [91, 137] width 7 height 10
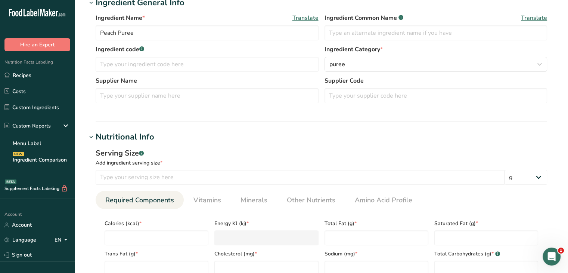
click at [130, 168] on div "Serving Size .a-a{fill:#347362;}.b-a{fill:#fff;} Add ingredient serving size * …" at bounding box center [322, 166] width 452 height 37
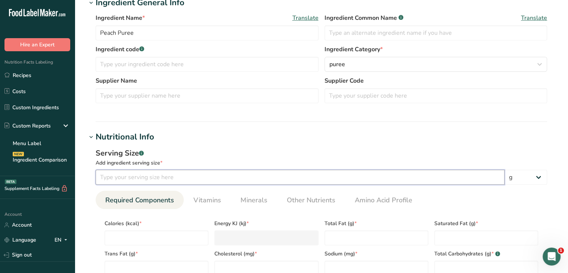
click at [135, 174] on input "number" at bounding box center [300, 177] width 409 height 15
type input "7"
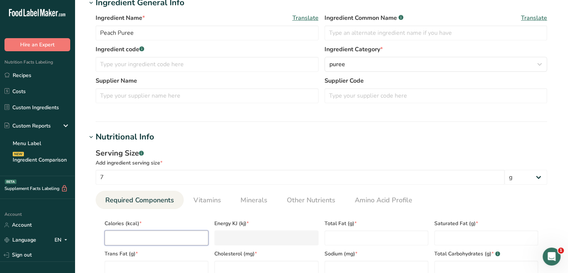
click at [158, 238] on input "number" at bounding box center [157, 237] width 104 height 15
type input "2"
type KJ "8.4"
type input "23"
type KJ "96.2"
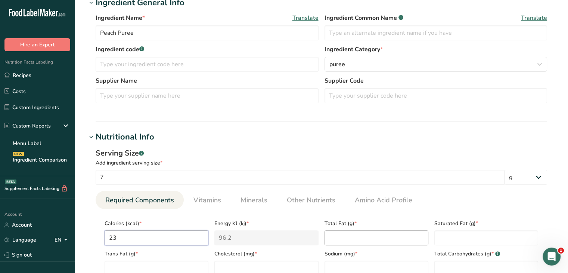
type input "23"
click at [347, 241] on Fat "number" at bounding box center [377, 237] width 104 height 15
type Fat "0"
click at [446, 240] on Fat "number" at bounding box center [486, 237] width 104 height 15
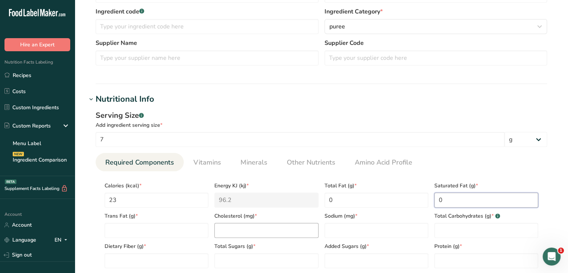
scroll to position [224, 0]
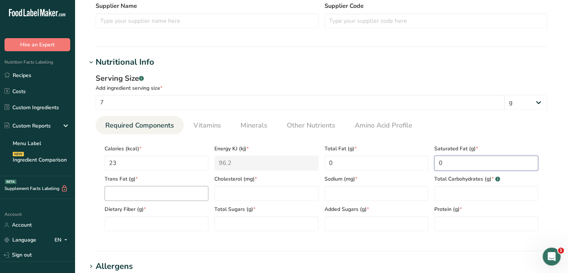
type Fat "0"
click at [185, 192] on Fat "number" at bounding box center [157, 193] width 104 height 15
type Fat "0"
click at [289, 191] on input "number" at bounding box center [266, 193] width 104 height 15
type input "0"
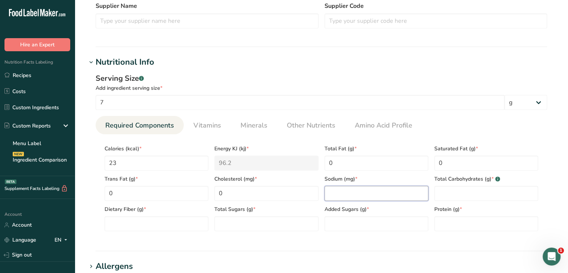
click at [358, 190] on input "number" at bounding box center [377, 193] width 104 height 15
type input "0"
click at [481, 194] on Carbohydrates "number" at bounding box center [486, 193] width 104 height 15
type Carbohydrates "6"
click at [154, 219] on Fiber "number" at bounding box center [157, 223] width 104 height 15
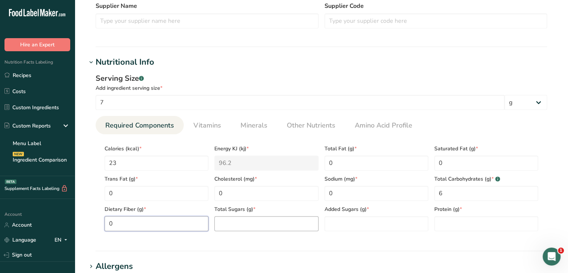
type Fiber "0"
click at [241, 221] on Sugars "number" at bounding box center [266, 223] width 104 height 15
type Sugars "6"
click at [386, 222] on Sugars "number" at bounding box center [377, 223] width 104 height 15
type Sugars "0"
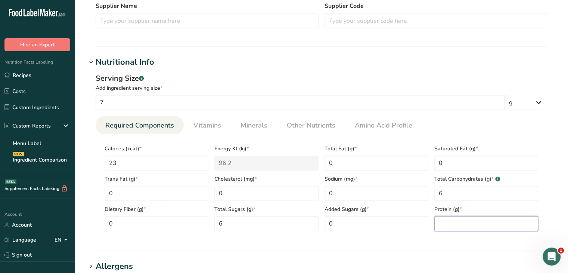
click at [468, 223] on input "number" at bounding box center [486, 223] width 104 height 15
type input "0"
drag, startPoint x: 348, startPoint y: 198, endPoint x: 301, endPoint y: 198, distance: 46.7
click at [301, 198] on div "Calories (kcal) * 23 Energy KJ (kj) * 96.2 Total Fat (g) * 0 Saturated Fat (g) …" at bounding box center [322, 185] width 440 height 91
type input "4"
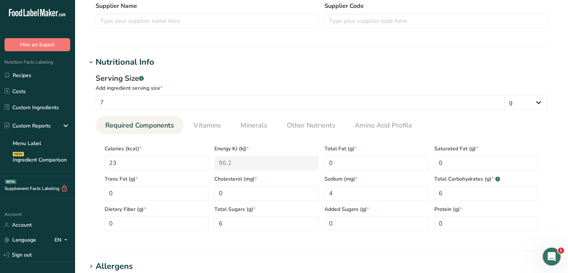
click at [485, 240] on div "Serving Size .a-a{fill:#347362;}.b-a{fill:#fff;} Add ingredient serving size * …" at bounding box center [322, 154] width 470 height 173
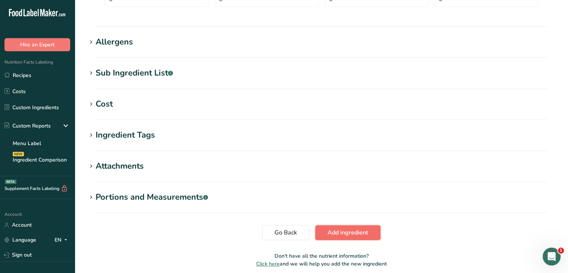
click at [354, 233] on span "Add ingredient" at bounding box center [348, 232] width 41 height 9
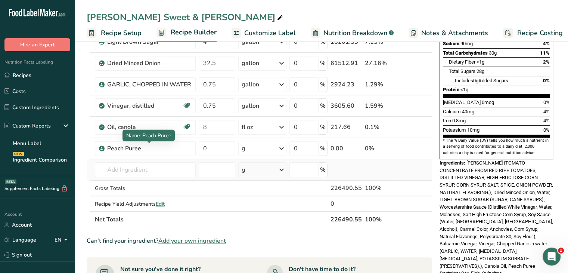
scroll to position [149, 0]
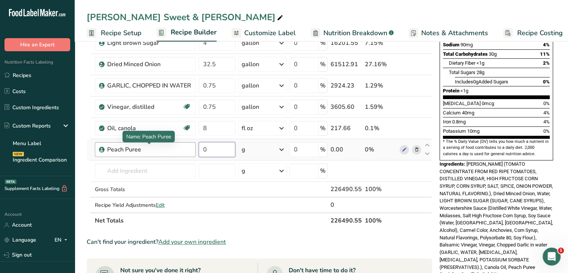
drag, startPoint x: 217, startPoint y: 148, endPoint x: 190, endPoint y: 148, distance: 26.9
click at [190, 148] on tr "Peach Puree 0 g Weight Units g kg mg See more Volume Units l Volume units requi…" at bounding box center [259, 149] width 345 height 21
type input "3"
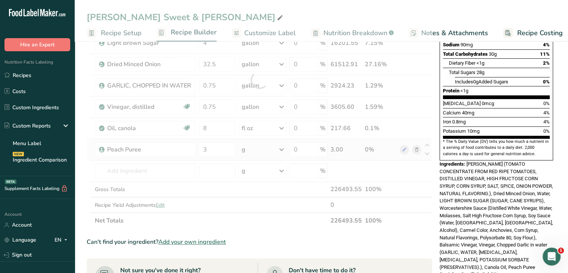
click at [284, 151] on div "Ingredient * Amount * Unit * Waste * .a-a{fill:#347362;}.b-a{fill:#fff;} Grams …" at bounding box center [259, 79] width 345 height 297
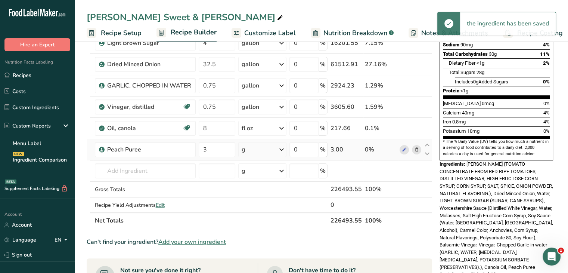
click at [282, 148] on icon at bounding box center [281, 149] width 9 height 13
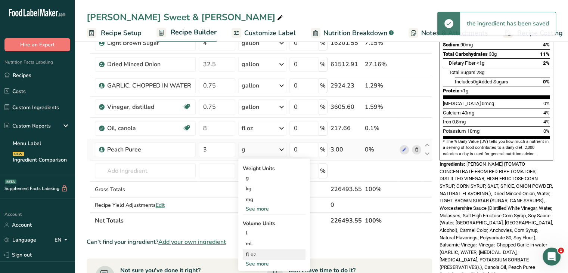
scroll to position [187, 0]
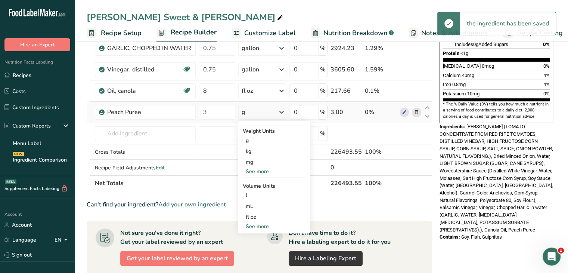
click at [260, 225] on div "See more" at bounding box center [274, 226] width 63 height 8
select select "22"
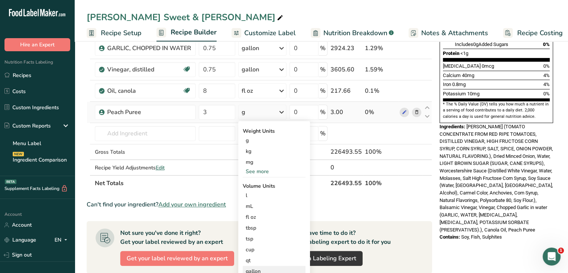
click at [273, 269] on div "gallon" at bounding box center [274, 271] width 57 height 8
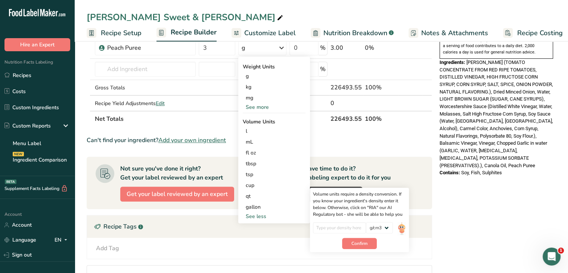
scroll to position [261, 0]
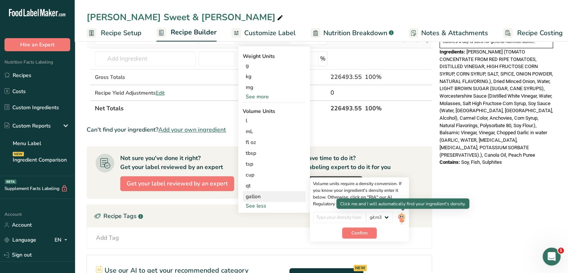
click at [400, 220] on img at bounding box center [401, 217] width 8 height 13
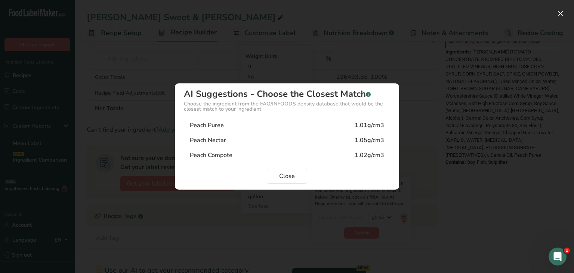
click at [252, 123] on div "Peach Puree 1.01g/cm3" at bounding box center [287, 125] width 206 height 15
type input "1.01"
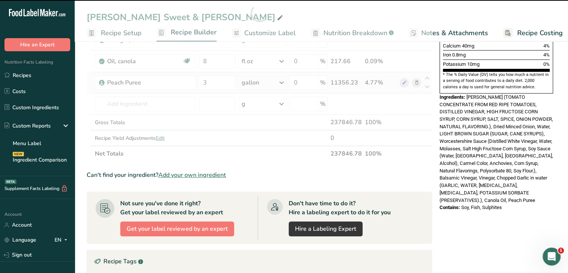
scroll to position [149, 0]
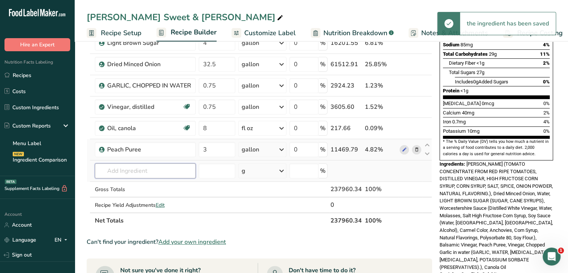
click at [155, 174] on input "text" at bounding box center [145, 170] width 101 height 15
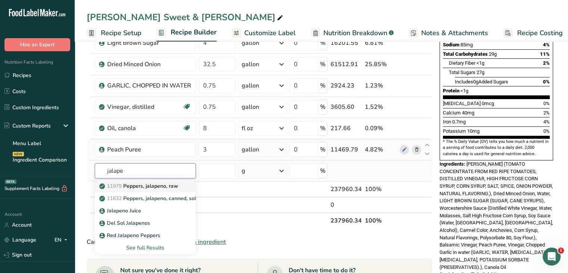
type input "jalape"
click at [159, 183] on p "11979 [PERSON_NAME], jalapeno, raw" at bounding box center [139, 186] width 77 height 8
type input "Peppers, jalapeno, raw"
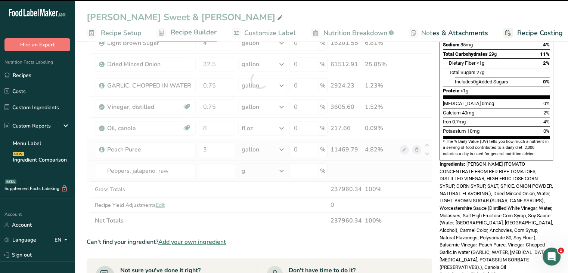
type input "0"
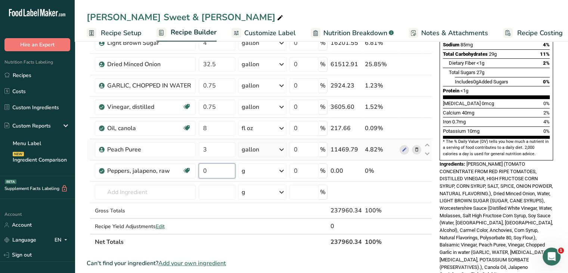
drag, startPoint x: 216, startPoint y: 174, endPoint x: 196, endPoint y: 174, distance: 19.4
click at [196, 174] on tr "Peppers, jalapeno, raw Dairy free Gluten free Vegan Vegetarian Soy free 0 g Por…" at bounding box center [259, 170] width 345 height 21
type input "64"
click at [283, 171] on div "Ingredient * Amount * Unit * Waste * .a-a{fill:#347362;}.b-a{fill:#fff;} Grams …" at bounding box center [259, 90] width 345 height 318
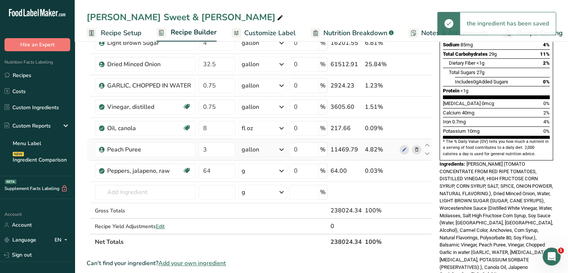
click at [283, 171] on icon at bounding box center [281, 170] width 9 height 13
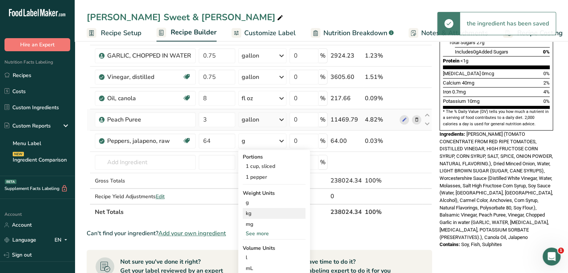
scroll to position [224, 0]
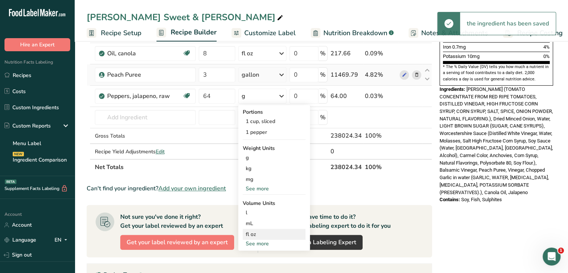
click at [269, 230] on div "fl oz" at bounding box center [274, 234] width 57 height 8
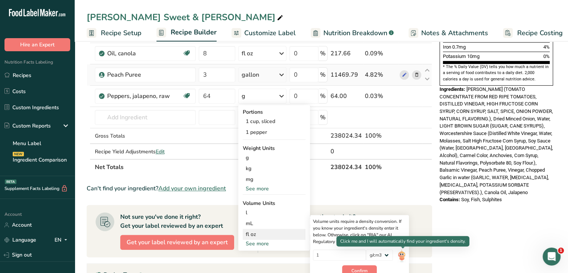
click at [404, 253] on img at bounding box center [401, 255] width 8 height 13
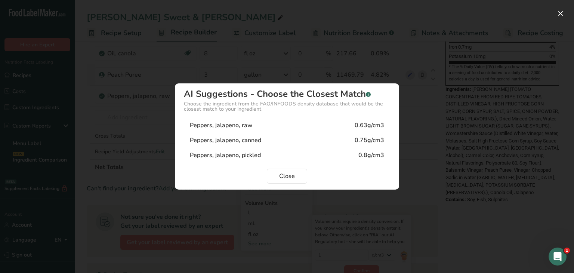
click at [275, 128] on div "Peppers, jalapeno, raw 0.63g/cm3" at bounding box center [287, 125] width 206 height 15
type input "0.63"
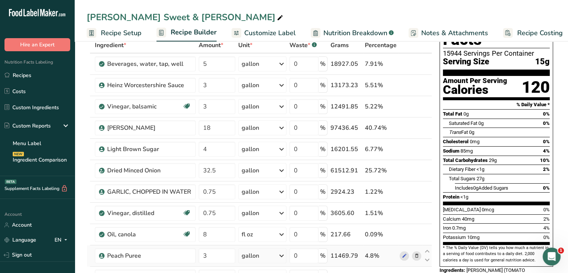
scroll to position [0, 0]
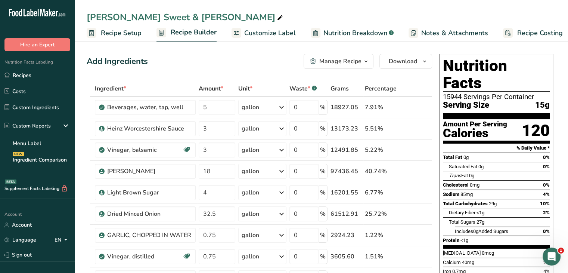
click at [278, 35] on span "Customize Label" at bounding box center [270, 33] width 52 height 10
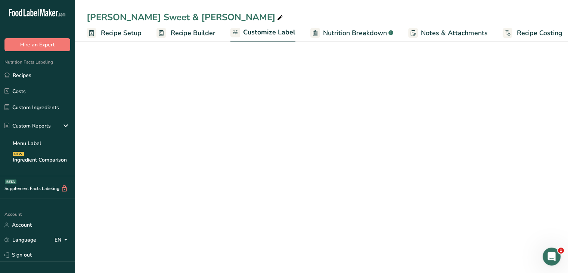
scroll to position [0, 6]
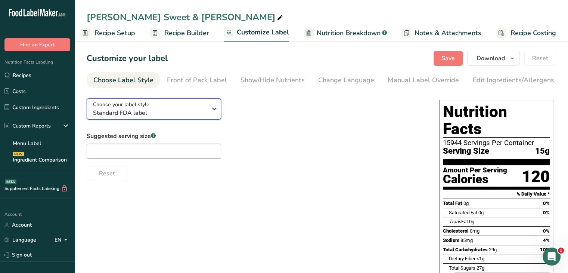
click at [214, 109] on icon "button" at bounding box center [214, 108] width 9 height 13
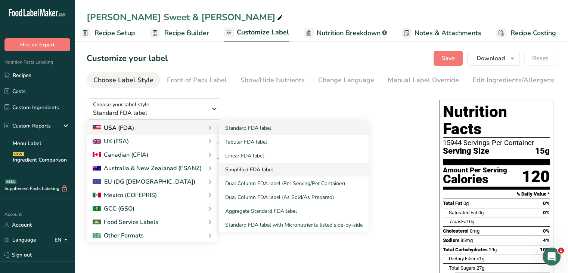
click at [270, 172] on link "Simplified FDA label" at bounding box center [293, 169] width 149 height 14
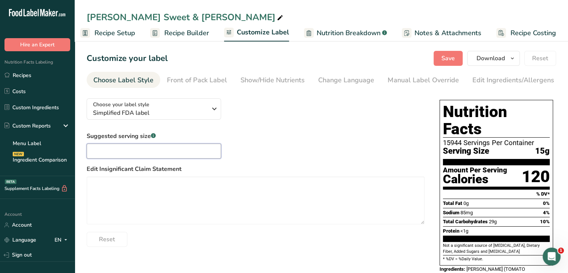
click at [151, 153] on input "text" at bounding box center [154, 150] width 134 height 15
type input "1 Tbsp"
click at [282, 83] on div "Show/Hide Nutrients" at bounding box center [273, 80] width 64 height 10
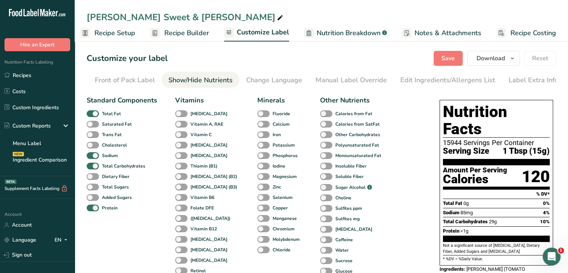
scroll to position [0, 73]
click at [98, 187] on span at bounding box center [93, 186] width 12 height 7
click at [92, 187] on input "Total Sugars" at bounding box center [89, 186] width 5 height 5
checkbox input "true"
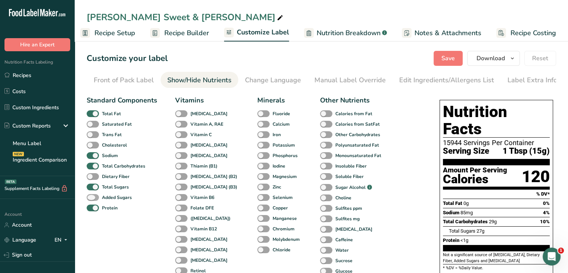
click at [96, 199] on span at bounding box center [93, 197] width 12 height 7
click at [92, 199] on input "Added Sugars" at bounding box center [89, 197] width 5 height 5
checkbox input "true"
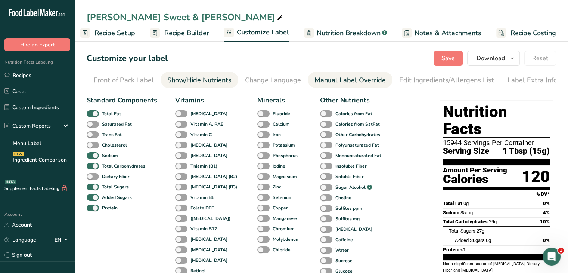
click at [351, 80] on div "Manual Label Override" at bounding box center [349, 80] width 71 height 10
type input "1 Tbsp (15g)"
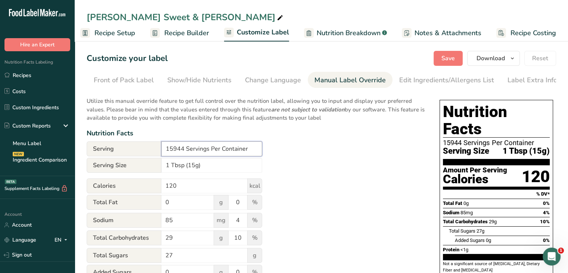
drag, startPoint x: 183, startPoint y: 151, endPoint x: 121, endPoint y: 148, distance: 61.7
click at [121, 148] on div "Serving 15944 Servings Per Container" at bounding box center [175, 148] width 176 height 15
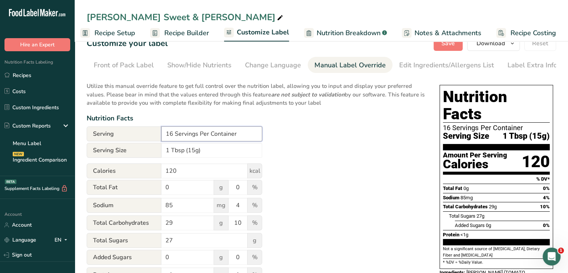
scroll to position [0, 0]
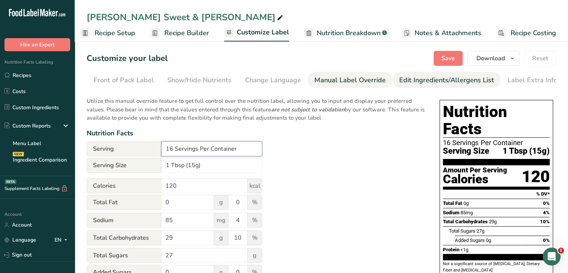
type input "16 Servings Per Container"
click at [412, 77] on div "Edit Ingredients/Allergens List" at bounding box center [446, 80] width 95 height 10
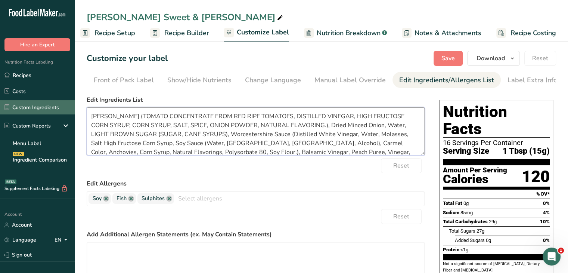
drag, startPoint x: 107, startPoint y: 117, endPoint x: 33, endPoint y: 113, distance: 74.4
click at [33, 113] on div ".a-20{fill:#fff;} Hire an Expert Nutrition Facts Labeling Recipes Costs Custom …" at bounding box center [284, 210] width 568 height 421
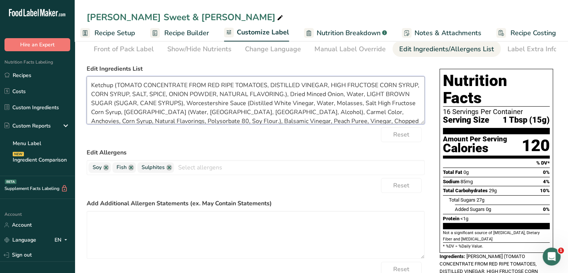
scroll to position [75, 0]
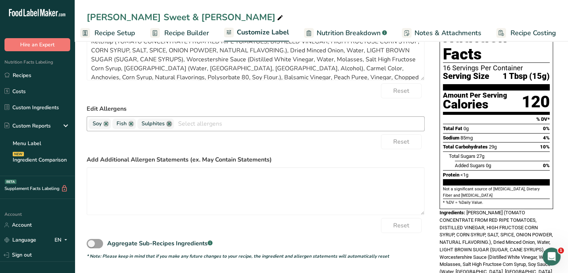
click at [168, 124] on link at bounding box center [169, 124] width 6 height 6
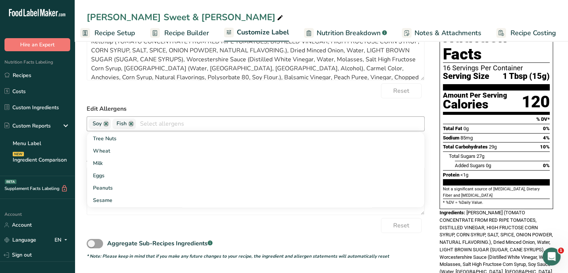
click at [202, 97] on div "Reset" at bounding box center [256, 90] width 338 height 15
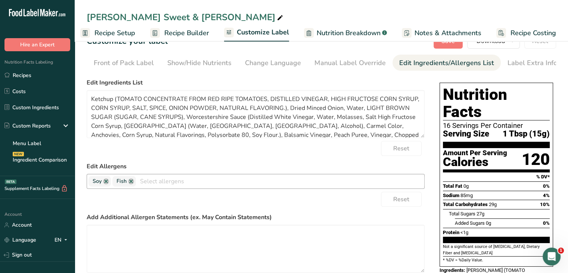
scroll to position [0, 0]
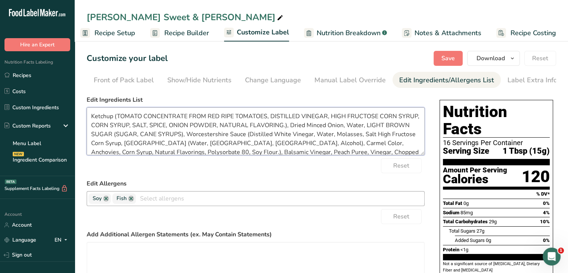
drag, startPoint x: 140, startPoint y: 118, endPoint x: 119, endPoint y: 115, distance: 21.8
click at [119, 115] on textarea "Ketchup (TOMATO CONCENTRATE FROM RED RIPE TOMATOES, DISTILLED VINEGAR, HIGH FRU…" at bounding box center [256, 131] width 338 height 48
drag, startPoint x: 181, startPoint y: 118, endPoint x: 143, endPoint y: 118, distance: 37.7
click at [143, 118] on textarea "Ketchup (Tomato CONCENTRATE FROM RED RIPE TOMATOES, DISTILLED VINEGAR, HIGH FRU…" at bounding box center [256, 131] width 338 height 48
drag, startPoint x: 188, startPoint y: 118, endPoint x: 176, endPoint y: 117, distance: 12.0
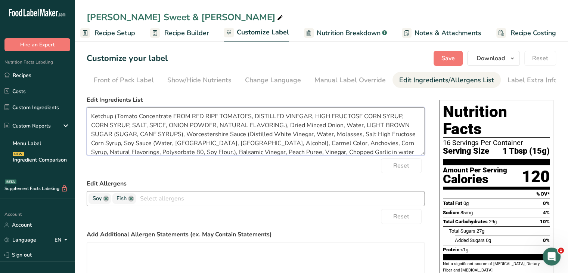
click at [176, 117] on textarea "Ketchup (Tomato Concentrate FROM RED RIPE TOMATOES, DISTILLED VINEGAR, HIGH FRU…" at bounding box center [256, 131] width 338 height 48
drag, startPoint x: 198, startPoint y: 117, endPoint x: 191, endPoint y: 118, distance: 7.3
click at [191, 118] on textarea "Ketchup (Tomato Concentrate From RED RIPE TOMATOES, DISTILLED VINEGAR, HIGH FRU…" at bounding box center [256, 131] width 338 height 48
drag, startPoint x: 213, startPoint y: 118, endPoint x: 203, endPoint y: 118, distance: 9.3
click at [203, 118] on textarea "Ketchup (Tomato Concentrate From Red RIPE TOMATOES, DISTILLED VINEGAR, HIGH FRU…" at bounding box center [256, 131] width 338 height 48
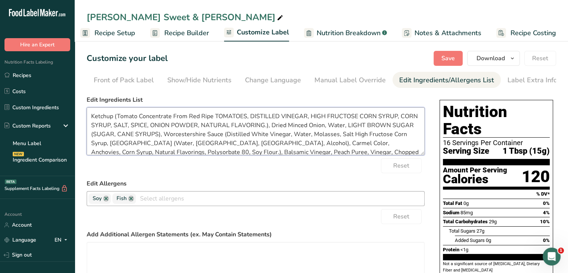
drag, startPoint x: 244, startPoint y: 117, endPoint x: 217, endPoint y: 117, distance: 27.3
click at [217, 117] on textarea "Ketchup (Tomato Concentrate From Red Ripe TOMATOES, DISTILLED VINEGAR, HIGH FRU…" at bounding box center [256, 131] width 338 height 48
drag, startPoint x: 270, startPoint y: 118, endPoint x: 245, endPoint y: 121, distance: 25.1
click at [245, 121] on textarea "Ketchup (Tomato Concentrate From Red Ripe Tomatoes, DISTILLED VINEGAR, HIGH FRU…" at bounding box center [256, 131] width 338 height 48
drag, startPoint x: 292, startPoint y: 118, endPoint x: 270, endPoint y: 117, distance: 22.8
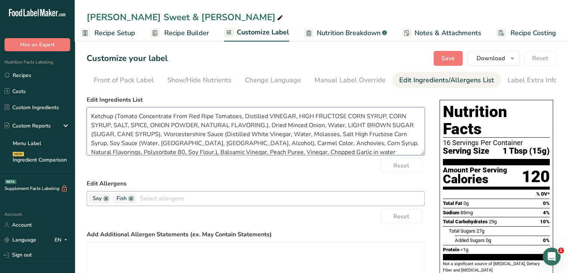
click at [270, 117] on textarea "Ketchup (Tomato Concentrate From Red Ripe Tomatoes, Distilled VINEGAR, HIGH FRU…" at bounding box center [256, 131] width 338 height 48
drag, startPoint x: 305, startPoint y: 118, endPoint x: 295, endPoint y: 119, distance: 9.8
click at [295, 119] on textarea "Ketchup (Tomato Concentrate From Red Ripe Tomatoes, Distilled Vinegar, HIGH FRU…" at bounding box center [256, 131] width 338 height 48
drag, startPoint x: 335, startPoint y: 117, endPoint x: 309, endPoint y: 120, distance: 25.6
click at [309, 120] on textarea "Ketchup (Tomato Concentrate From Red Ripe Tomatoes, Distilled Vinegar, High FRU…" at bounding box center [256, 131] width 338 height 48
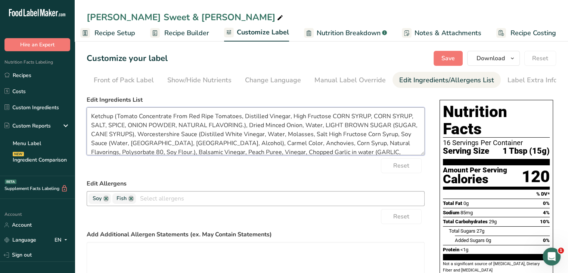
drag, startPoint x: 345, startPoint y: 118, endPoint x: 333, endPoint y: 118, distance: 11.6
click at [333, 118] on textarea "Ketchup (Tomato Concentrate From Red Ripe Tomatoes, Distilled Vinegar, High Fru…" at bounding box center [256, 131] width 338 height 48
drag, startPoint x: 362, startPoint y: 117, endPoint x: 347, endPoint y: 118, distance: 15.0
click at [347, 118] on textarea "Ketchup (Tomato Concentrate From Red Ripe Tomatoes, Distilled Vinegar, High Fru…" at bounding box center [256, 131] width 338 height 48
drag, startPoint x: 377, startPoint y: 117, endPoint x: 364, endPoint y: 117, distance: 13.4
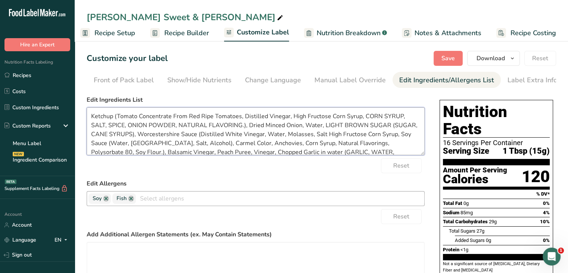
click at [364, 117] on textarea "Ketchup (Tomato Concentrate From Red Ripe Tomatoes, Distilled Vinegar, High Fru…" at bounding box center [256, 131] width 338 height 48
drag, startPoint x: 394, startPoint y: 117, endPoint x: 380, endPoint y: 118, distance: 13.9
click at [380, 118] on textarea "Ketchup (Tomato Concentrate From Red Ripe Tomatoes, Distilled Vinegar, High Fru…" at bounding box center [256, 131] width 338 height 48
drag, startPoint x: 407, startPoint y: 118, endPoint x: 397, endPoint y: 119, distance: 9.7
click at [397, 119] on textarea "Ketchup (Tomato Concentrate From Red Ripe Tomatoes, Distilled Vinegar, High Fru…" at bounding box center [256, 131] width 338 height 48
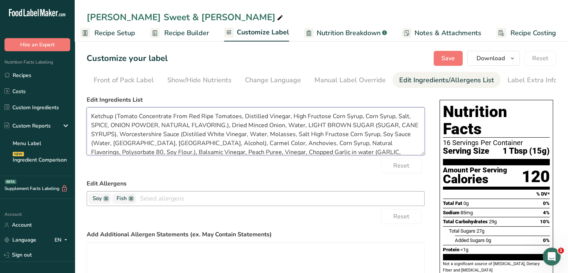
drag, startPoint x: 106, startPoint y: 128, endPoint x: 94, endPoint y: 128, distance: 12.0
click at [94, 128] on textarea "Ketchup (Tomato Concentrate From Red Ripe Tomatoes, Distilled Vinegar, High Fru…" at bounding box center [256, 131] width 338 height 48
drag, startPoint x: 127, startPoint y: 126, endPoint x: 114, endPoint y: 129, distance: 14.1
click at [114, 129] on textarea "Ketchup (Tomato Concentrate From Red Ripe Tomatoes, Distilled Vinegar, High Fru…" at bounding box center [256, 131] width 338 height 48
drag, startPoint x: 151, startPoint y: 126, endPoint x: 130, endPoint y: 129, distance: 21.5
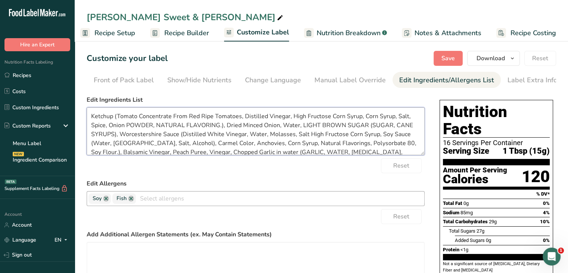
click at [130, 129] on textarea "Ketchup (Tomato Concentrate From Red Ripe Tomatoes, Distilled Vinegar, High Fru…" at bounding box center [256, 131] width 338 height 48
drag, startPoint x: 176, startPoint y: 127, endPoint x: 155, endPoint y: 126, distance: 20.9
click at [155, 126] on textarea "Ketchup (Tomato Concentrate From Red Ripe Tomatoes, Distilled Vinegar, High Fru…" at bounding box center [256, 131] width 338 height 48
drag, startPoint x: 203, startPoint y: 127, endPoint x: 175, endPoint y: 126, distance: 28.1
click at [175, 126] on textarea "Ketchup (Tomato Concentrate From Red Ripe Tomatoes, Distilled Vinegar, High Fru…" at bounding box center [256, 131] width 338 height 48
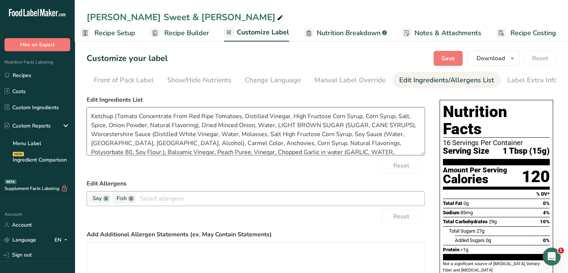
drag, startPoint x: 235, startPoint y: 127, endPoint x: 218, endPoint y: 127, distance: 17.2
click at [218, 127] on textarea "Ketchup (Tomato Concentrate From Red Ripe Tomatoes, Distilled Vinegar, High Fru…" at bounding box center [256, 131] width 338 height 48
drag, startPoint x: 272, startPoint y: 126, endPoint x: 258, endPoint y: 127, distance: 13.8
click at [258, 127] on textarea "Ketchup (Tomato Concentrate From Red Ripe Tomatoes, Distilled Vinegar, High Fru…" at bounding box center [256, 131] width 338 height 48
drag, startPoint x: 294, startPoint y: 124, endPoint x: 275, endPoint y: 125, distance: 19.4
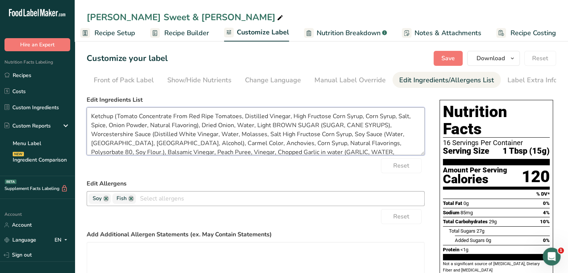
click at [275, 125] on textarea "Ketchup (Tomato Concentrate From Red Ripe Tomatoes, Distilled Vinegar, High Fru…" at bounding box center [256, 131] width 338 height 48
drag, startPoint x: 310, startPoint y: 124, endPoint x: 296, endPoint y: 127, distance: 14.4
click at [295, 127] on textarea "Ketchup (Tomato Concentrate From Red Ripe Tomatoes, Distilled Vinegar, High Fru…" at bounding box center [256, 131] width 338 height 48
drag, startPoint x: 308, startPoint y: 127, endPoint x: 377, endPoint y: 130, distance: 68.8
click at [377, 130] on textarea "Ketchup (Tomato Concentrate From Red Ripe Tomatoes, Distilled Vinegar, High Fru…" at bounding box center [256, 131] width 338 height 48
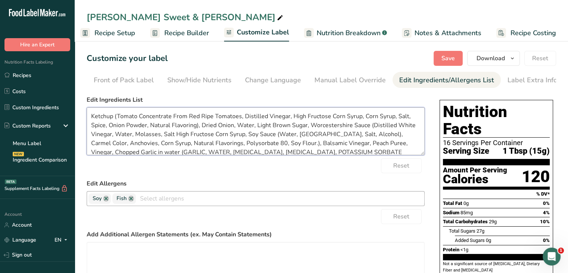
scroll to position [15, 0]
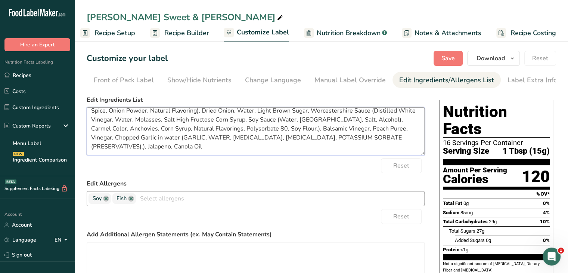
drag, startPoint x: 180, startPoint y: 138, endPoint x: 164, endPoint y: 139, distance: 15.8
click at [164, 139] on textarea "Ketchup (Tomato Concentrate From Red Ripe Tomatoes, Distilled Vinegar, High Fru…" at bounding box center [256, 131] width 338 height 48
drag, startPoint x: 198, startPoint y: 139, endPoint x: 184, endPoint y: 140, distance: 14.2
click at [184, 140] on textarea "Ketchup (Tomato Concentrate From Red Ripe Tomatoes, Distilled Vinegar, High Fru…" at bounding box center [256, 131] width 338 height 48
drag, startPoint x: 214, startPoint y: 139, endPoint x: 202, endPoint y: 139, distance: 12.3
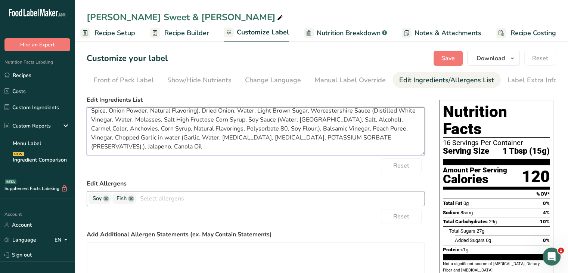
click at [202, 139] on textarea "Ketchup (Tomato Concentrate From Red Ripe Tomatoes, Distilled Vinegar, High Fru…" at bounding box center [256, 131] width 338 height 48
drag, startPoint x: 243, startPoint y: 138, endPoint x: 233, endPoint y: 140, distance: 9.8
click at [233, 140] on textarea "Ketchup (Tomato Concentrate From Red Ripe Tomatoes, Distilled Vinegar, High Fru…" at bounding box center [256, 131] width 338 height 48
drag, startPoint x: 267, startPoint y: 139, endPoint x: 249, endPoint y: 142, distance: 17.7
click at [249, 142] on textarea "Ketchup (Tomato Concentrate From Red Ripe Tomatoes, Distilled Vinegar, High Fru…" at bounding box center [256, 131] width 338 height 48
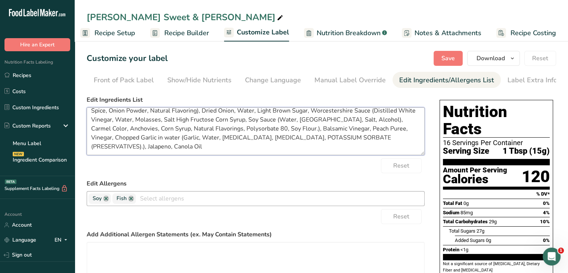
drag, startPoint x: 296, startPoint y: 137, endPoint x: 270, endPoint y: 139, distance: 26.2
click at [270, 139] on textarea "Ketchup (Tomato Concentrate From Red Ripe Tomatoes, Distilled Vinegar, High Fru…" at bounding box center [256, 131] width 338 height 48
click at [294, 149] on textarea "Ketchup (Tomato Concentrate From Red Ripe Tomatoes, Distilled Vinegar, High Fru…" at bounding box center [256, 131] width 338 height 48
drag, startPoint x: 326, startPoint y: 139, endPoint x: 299, endPoint y: 139, distance: 26.5
click at [299, 139] on textarea "Ketchup (Tomato Concentrate From Red Ripe Tomatoes, Distilled Vinegar, High Fru…" at bounding box center [256, 131] width 338 height 48
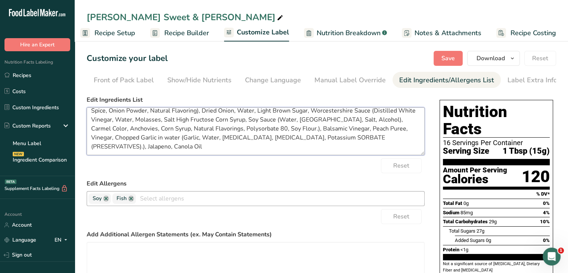
drag, startPoint x: 348, startPoint y: 139, endPoint x: 329, endPoint y: 141, distance: 19.9
click at [328, 142] on textarea "Ketchup (Tomato Concentrate From Red Ripe Tomatoes, Distilled Vinegar, High Fru…" at bounding box center [256, 131] width 338 height 48
drag, startPoint x: 393, startPoint y: 139, endPoint x: 350, endPoint y: 141, distance: 42.6
click at [350, 141] on textarea "Ketchup (Tomato Concentrate From Red Ripe Tomatoes, Distilled Vinegar, High Fru…" at bounding box center [256, 131] width 338 height 48
click at [365, 147] on textarea "Ketchup (Tomato Concentrate From Red Ripe Tomatoes, Distilled Vinegar, High Fru…" at bounding box center [256, 131] width 338 height 48
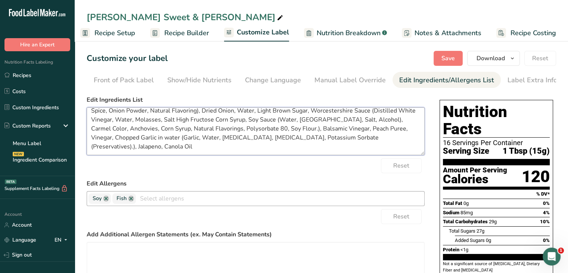
click at [399, 147] on textarea "Ketchup (Tomato Concentrate From Red Ripe Tomatoes, Distilled Vinegar, High Fru…" at bounding box center [256, 131] width 338 height 48
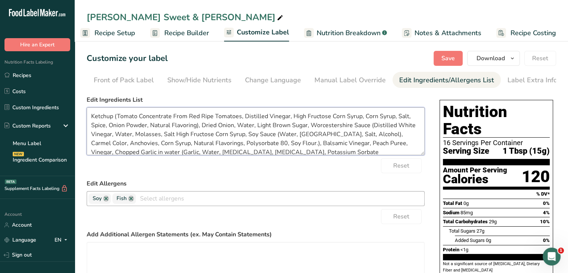
drag, startPoint x: 172, startPoint y: 117, endPoint x: 239, endPoint y: 118, distance: 67.2
click at [239, 118] on textarea "Ketchup (Tomato Concentrate From Red Ripe Tomatoes, Distilled Vinegar, High Fru…" at bounding box center [256, 131] width 338 height 48
drag, startPoint x: 196, startPoint y: 118, endPoint x: 175, endPoint y: 120, distance: 21.7
click at [175, 120] on textarea "Ketchup (Tomato Concentrate, Distilled Vinegar, High Fructose Corn Syrup, Corn …" at bounding box center [256, 131] width 338 height 48
drag, startPoint x: 332, startPoint y: 126, endPoint x: 292, endPoint y: 127, distance: 40.4
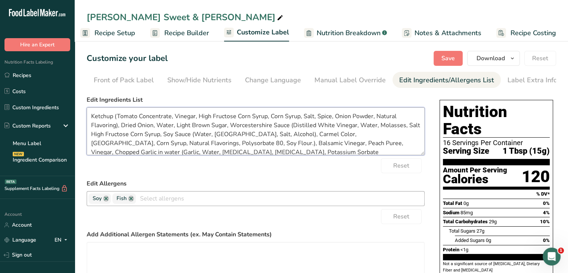
click at [292, 127] on textarea "Ketchup (Tomato Concentrate, Vinegar, High Fructose Corn Syrup, Corn Syrup, Sal…" at bounding box center [256, 131] width 338 height 48
click at [161, 145] on textarea "Ketchup (Tomato Concentrate, Vinegar, High Fructose Corn Syrup, Corn Syrup, Sal…" at bounding box center [256, 131] width 338 height 48
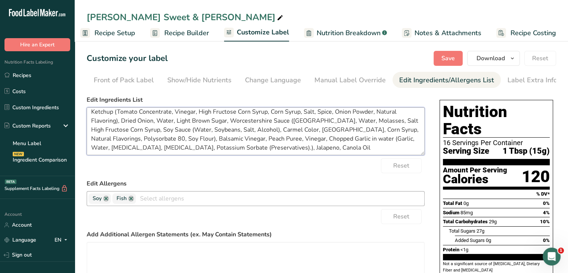
scroll to position [6, 0]
drag, startPoint x: 106, startPoint y: 148, endPoint x: 248, endPoint y: 148, distance: 142.3
click at [248, 148] on textarea "Ketchup (Tomato Concentrate, Vinegar, High Fructose Corn Syrup, Corn Syrup, Sal…" at bounding box center [256, 131] width 338 height 48
click at [130, 148] on textarea "Ketchup (Tomato Concentrate, Vinegar, High Fructose Corn Syrup, Corn Syrup, Sal…" at bounding box center [256, 131] width 338 height 48
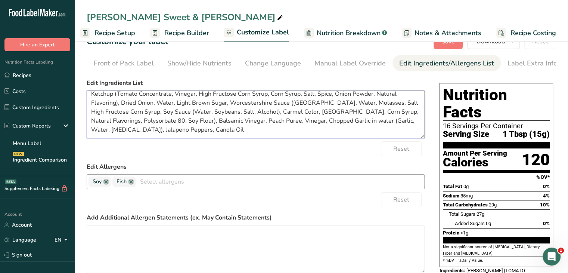
scroll to position [0, 0]
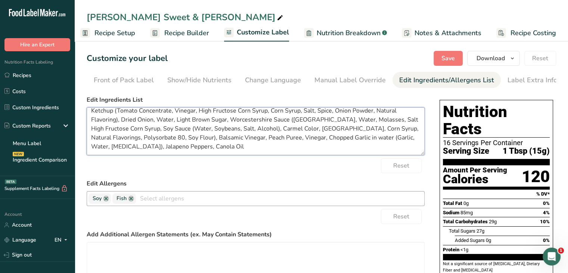
click at [185, 146] on textarea "Ketchup (Tomato Concentrate, Vinegar, High Fructose Corn Syrup, Corn Syrup, Sal…" at bounding box center [256, 131] width 338 height 48
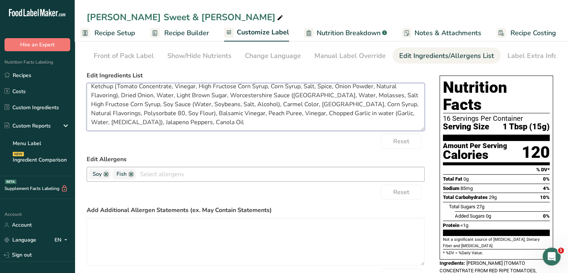
scroll to position [37, 0]
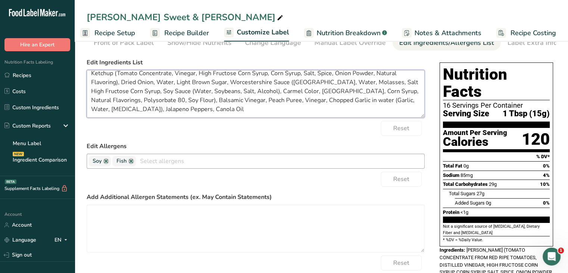
click at [185, 111] on textarea "Ketchup (Tomato Concentrate, Vinegar, High Fructose Corn Syrup, Corn Syrup, Sal…" at bounding box center [256, 94] width 338 height 48
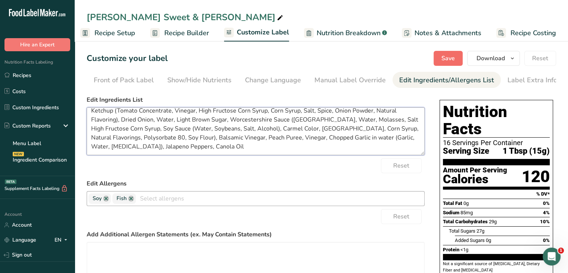
type textarea "Ketchup (Tomato Concentrate, Vinegar, High Fructose Corn Syrup, Corn Syrup, Sal…"
click at [453, 56] on span "Save" at bounding box center [447, 58] width 13 height 9
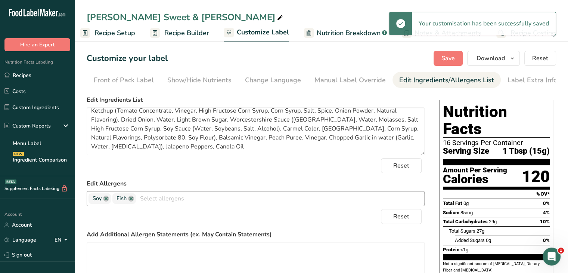
click at [199, 30] on span "Recipe Builder" at bounding box center [186, 33] width 45 height 10
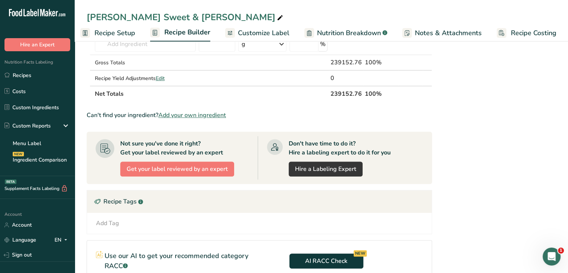
scroll to position [224, 0]
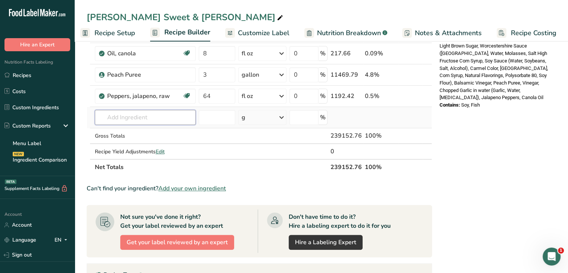
click at [146, 116] on input "text" at bounding box center [145, 117] width 101 height 15
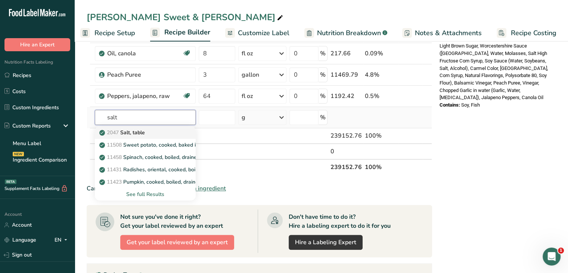
type input "salt"
click at [156, 135] on div "2047 Salt, table" at bounding box center [139, 132] width 77 height 8
type input "Salt, table"
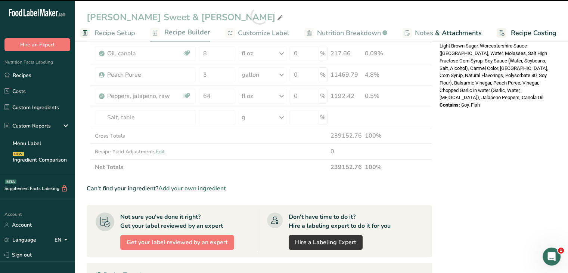
type input "0"
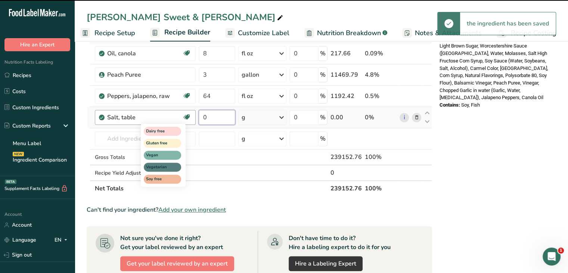
drag, startPoint x: 222, startPoint y: 111, endPoint x: 183, endPoint y: 112, distance: 38.5
click at [183, 112] on tr "Salt, table Dairy free Gluten free Vegan Vegetarian Soy free 0 g Portions 1 tsp…" at bounding box center [259, 117] width 345 height 21
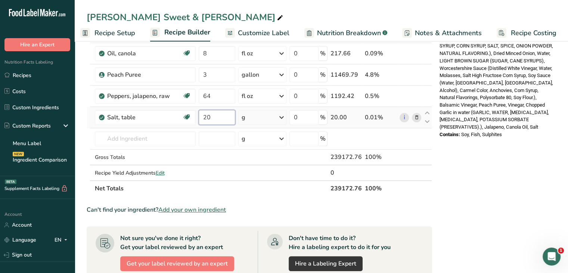
type input "20"
click at [281, 115] on div "Ingredient * Amount * Unit * Waste * .a-a{fill:#347362;}.b-a{fill:#fff;} Grams …" at bounding box center [259, 27] width 345 height 340
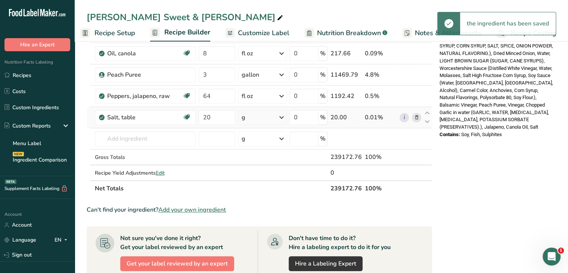
click at [283, 118] on icon at bounding box center [281, 117] width 9 height 13
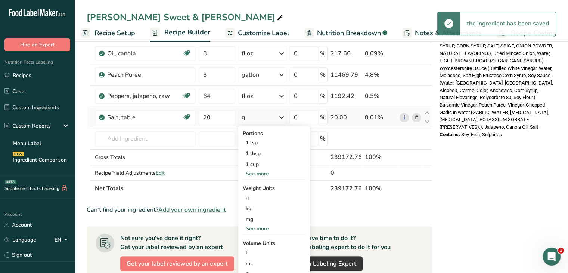
click at [266, 228] on div "See more" at bounding box center [274, 228] width 63 height 8
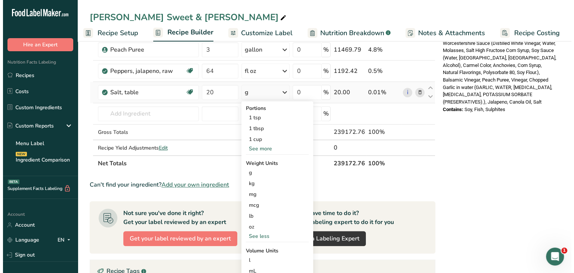
scroll to position [261, 0]
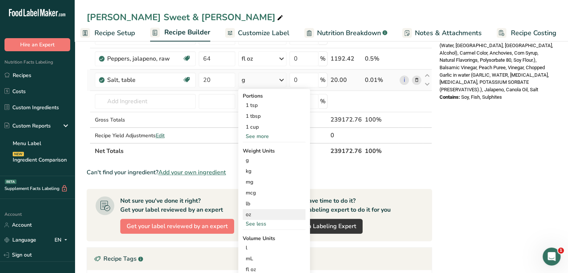
click at [259, 211] on div "oz" at bounding box center [274, 214] width 63 height 11
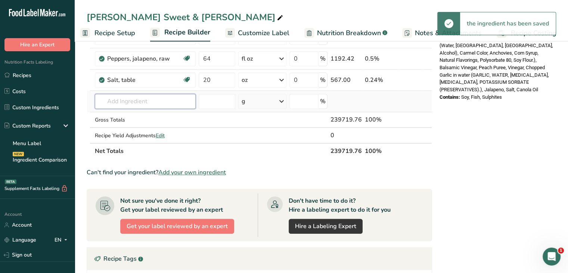
click at [144, 100] on input "text" at bounding box center [145, 101] width 101 height 15
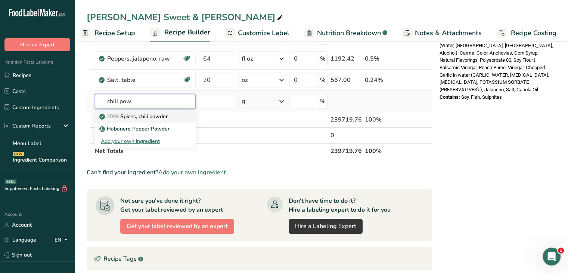
type input "chili pow"
click at [160, 114] on p "2009 Spices, chili powder" at bounding box center [134, 116] width 67 height 8
type input "Spices, chili powder"
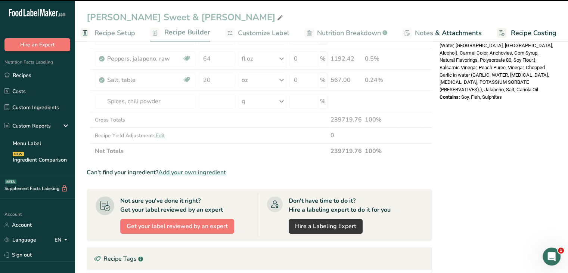
type input "0"
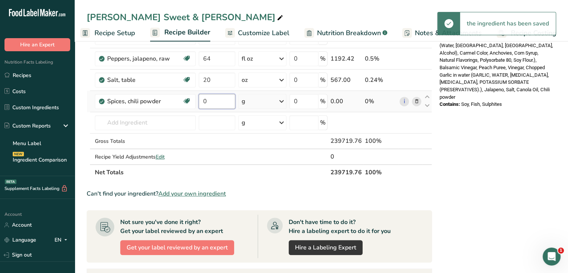
click at [203, 102] on input "0" at bounding box center [217, 101] width 37 height 15
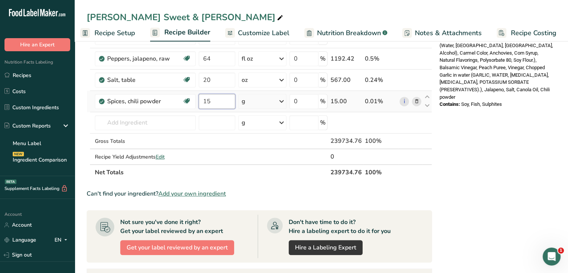
type input "15"
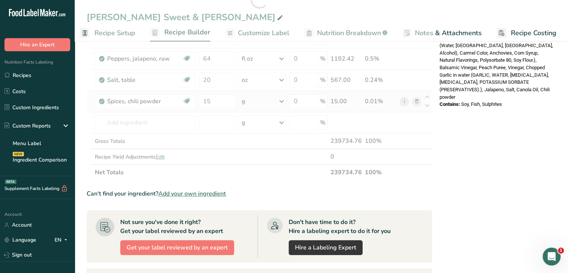
click at [284, 98] on div "Ingredient * Amount * Unit * Waste * .a-a{fill:#347362;}.b-a{fill:#fff;} Grams …" at bounding box center [259, -1] width 345 height 361
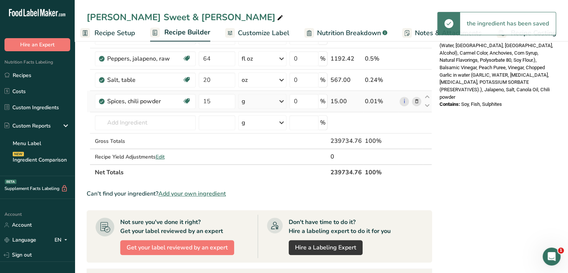
click at [282, 100] on icon at bounding box center [281, 100] width 9 height 13
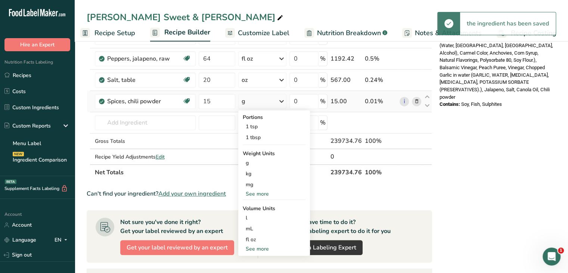
click at [261, 192] on div "See more" at bounding box center [274, 194] width 63 height 8
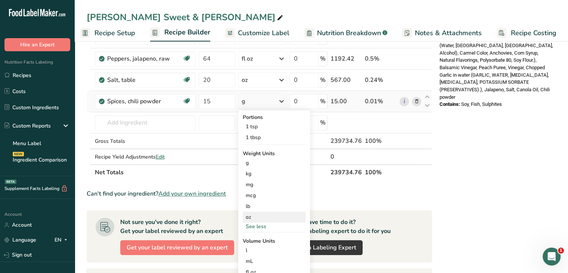
click at [262, 219] on div "oz" at bounding box center [274, 216] width 63 height 11
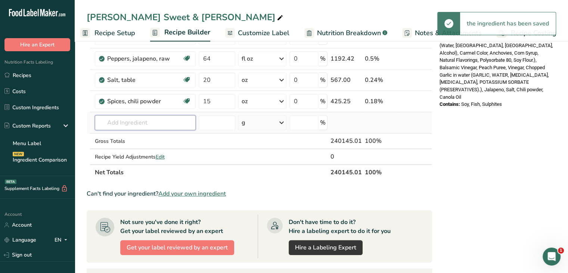
click at [171, 121] on input "text" at bounding box center [145, 122] width 101 height 15
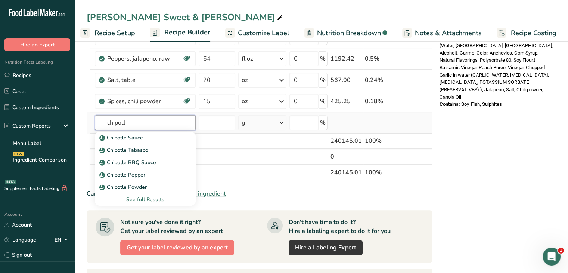
type input "chipotl"
click at [151, 198] on div "See full Results" at bounding box center [145, 199] width 89 height 8
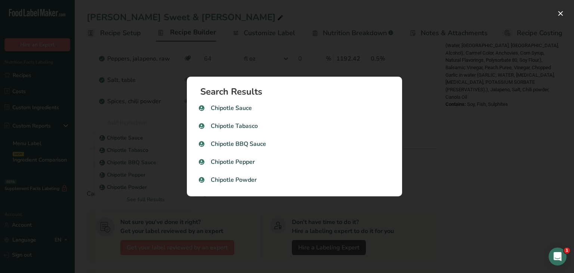
click at [424, 161] on div "Search results modal" at bounding box center [287, 136] width 574 height 273
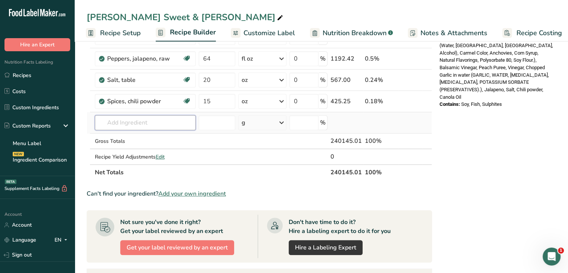
click at [124, 117] on input "text" at bounding box center [145, 122] width 101 height 15
type input "Chipotle in ad"
click at [140, 148] on div "Add your own ingredient" at bounding box center [145, 150] width 89 height 8
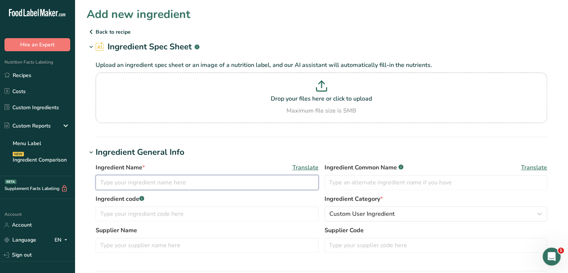
click at [175, 182] on input "text" at bounding box center [207, 182] width 223 height 15
type input "Chipotle in Adobo"
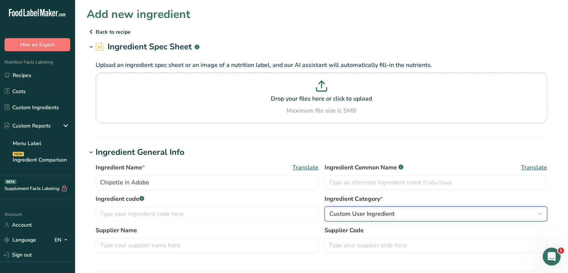
click at [347, 218] on button "Custom User Ingredient" at bounding box center [436, 213] width 223 height 15
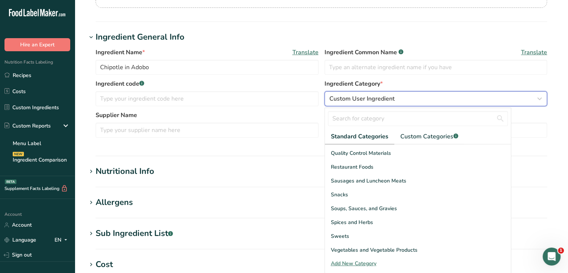
scroll to position [102, 0]
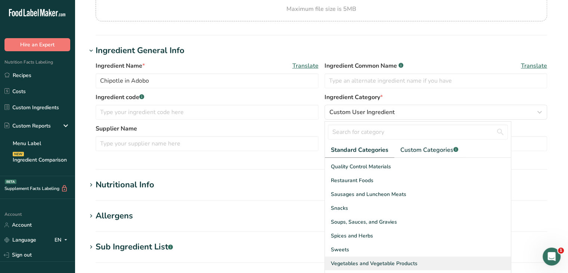
click at [394, 267] on div "Vegetables and Vegetable Products" at bounding box center [418, 263] width 186 height 14
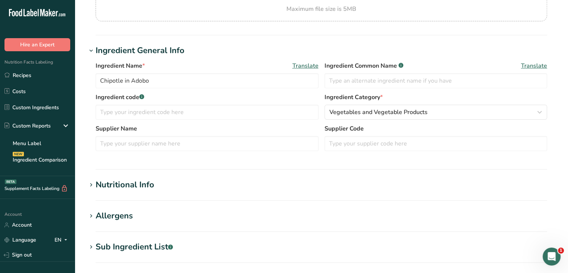
click at [92, 182] on icon at bounding box center [91, 185] width 7 height 10
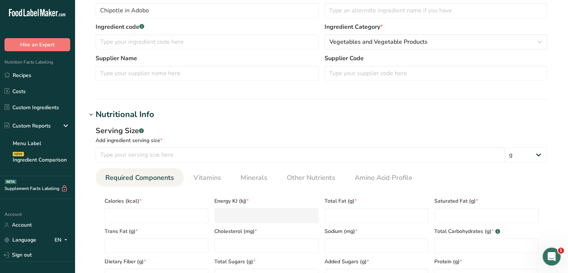
scroll to position [176, 0]
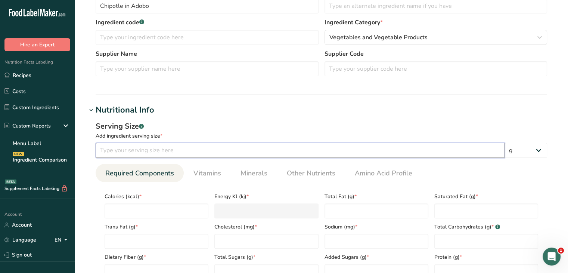
click at [171, 148] on input "number" at bounding box center [300, 150] width 409 height 15
type input "28"
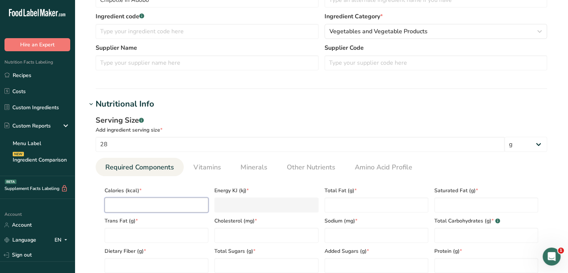
click at [170, 199] on input "number" at bounding box center [157, 204] width 104 height 15
type input "3"
type KJ "12.6"
type input "33"
type KJ "138.1"
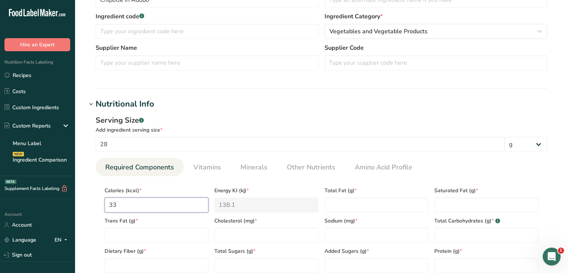
type input "33"
type Fat "1"
type Fat "0"
type input "0"
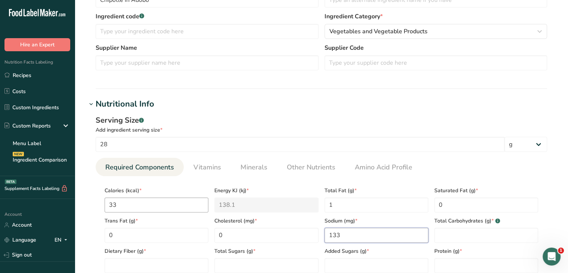
type input "133"
type Carbohydrates "4"
type Fiber "2"
type Sugars "1"
type Sugars "0"
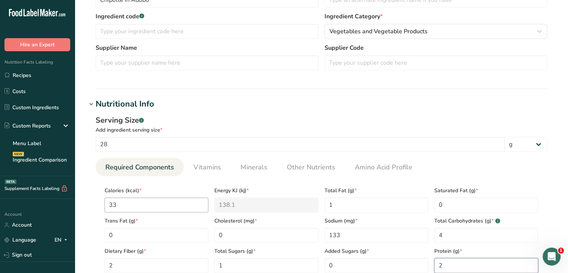
type input "2"
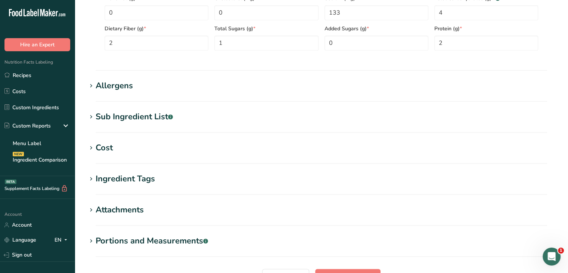
scroll to position [422, 0]
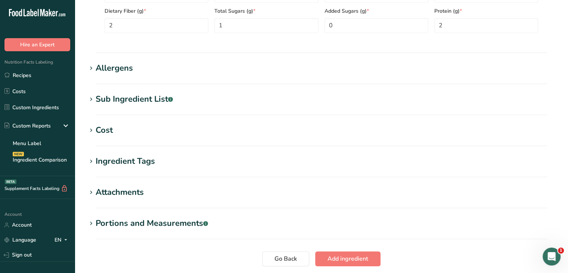
click at [90, 98] on icon at bounding box center [91, 99] width 7 height 10
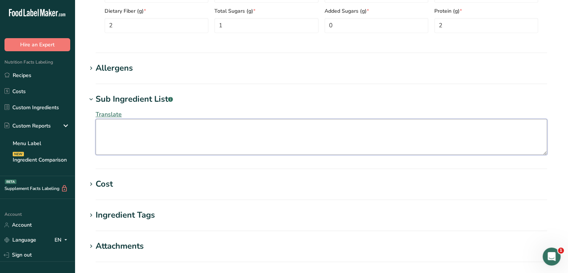
click at [113, 120] on textarea at bounding box center [322, 137] width 452 height 36
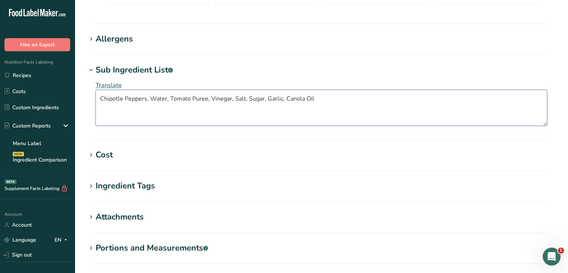
scroll to position [497, 0]
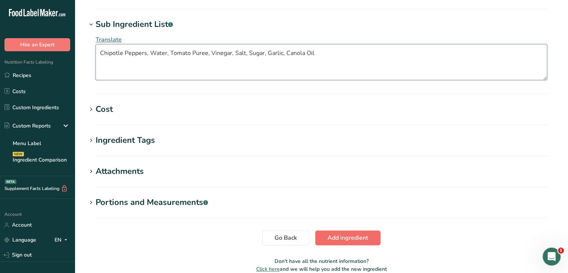
type textarea "Chipotle Peppers, Water, Tomato Puree, Vinegar, Salt, Sugar, Garlic, Canola Oil"
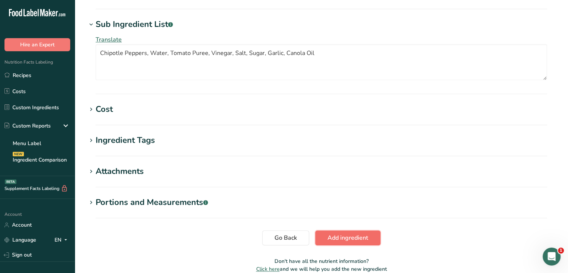
click at [362, 242] on button "Add ingredient" at bounding box center [347, 237] width 65 height 15
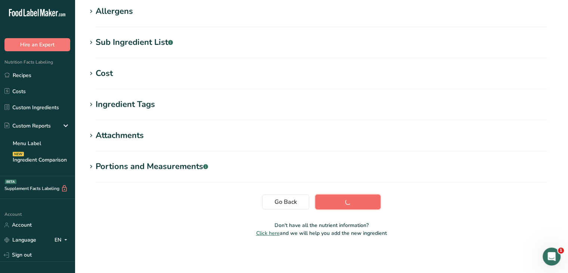
scroll to position [128, 0]
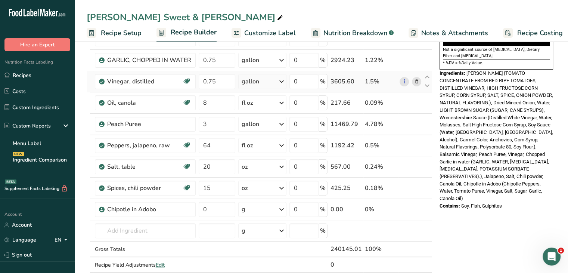
scroll to position [187, 0]
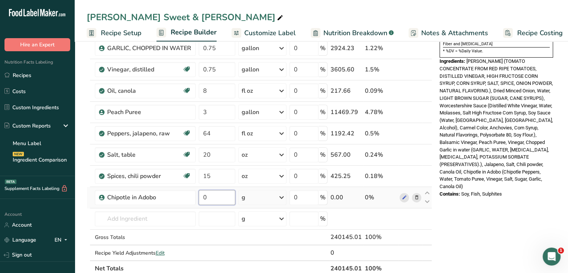
drag, startPoint x: 214, startPoint y: 197, endPoint x: 205, endPoint y: 197, distance: 9.7
click at [205, 197] on input "0" at bounding box center [217, 197] width 37 height 15
type input "54"
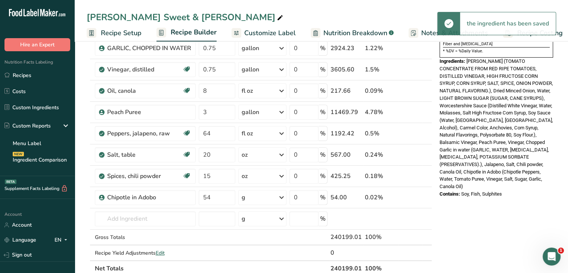
click at [281, 195] on icon at bounding box center [281, 196] width 9 height 13
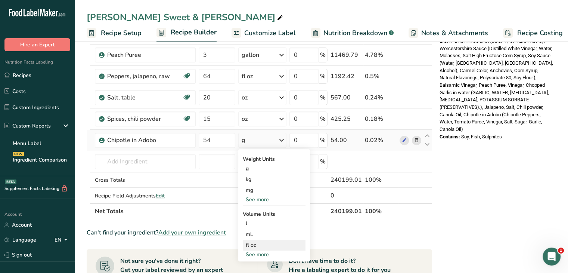
scroll to position [261, 0]
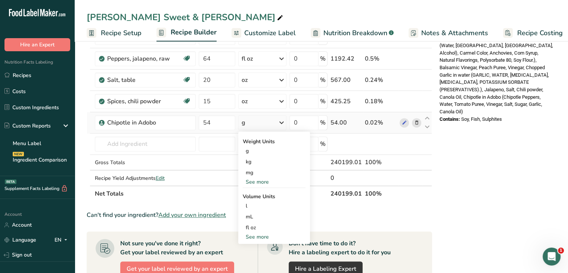
click at [264, 181] on div "See more" at bounding box center [274, 182] width 63 height 8
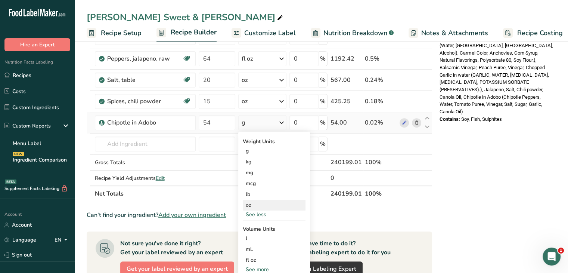
click at [265, 204] on div "oz" at bounding box center [274, 204] width 63 height 11
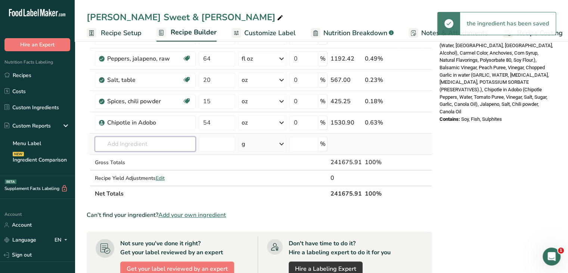
click at [159, 141] on input "text" at bounding box center [145, 143] width 101 height 15
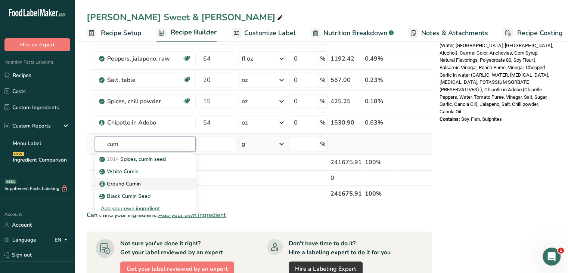
type input "cum"
click at [140, 183] on p "Ground Cumin" at bounding box center [121, 184] width 40 height 8
type input "Ground Cumin"
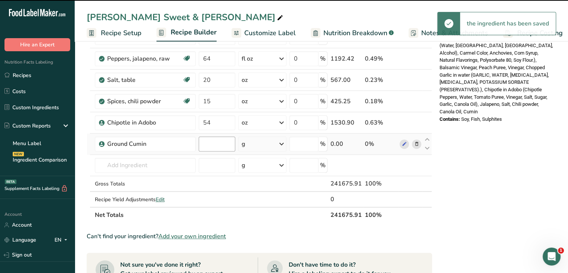
type input "0"
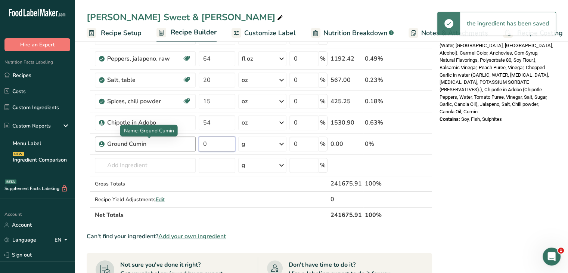
drag, startPoint x: 214, startPoint y: 140, endPoint x: 182, endPoint y: 137, distance: 31.9
click at [177, 137] on tr "Ground Cumin 0 g Weight Units g kg mg See more Volume Units l Volume units requ…" at bounding box center [259, 143] width 345 height 21
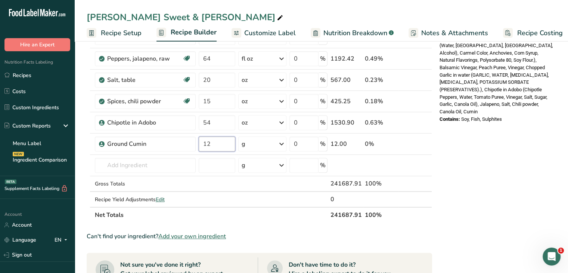
type input "12"
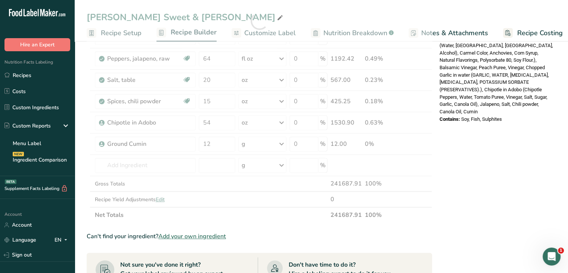
click at [282, 145] on div "Ingredient * Amount * Unit * Waste * .a-a{fill:#347362;}.b-a{fill:#fff;} Grams …" at bounding box center [259, 20] width 345 height 403
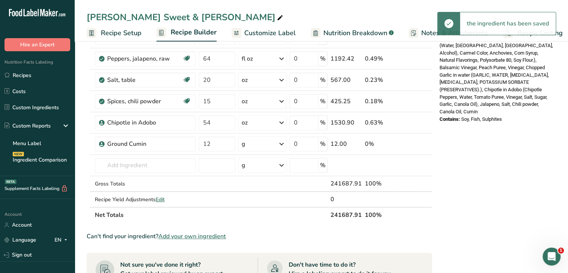
click at [283, 140] on icon at bounding box center [281, 143] width 9 height 13
click at [263, 201] on div "See more" at bounding box center [274, 203] width 63 height 8
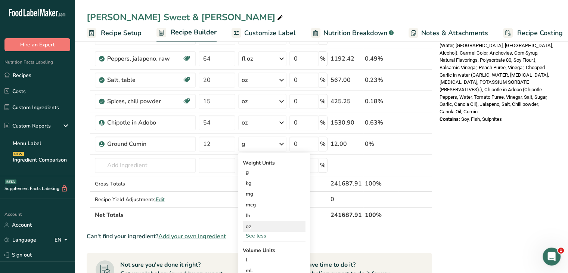
click at [261, 228] on div "oz" at bounding box center [274, 226] width 63 height 11
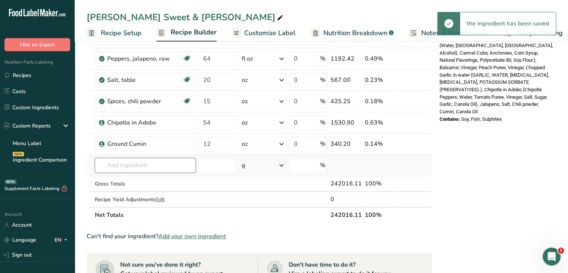
click at [134, 164] on input "text" at bounding box center [145, 165] width 101 height 15
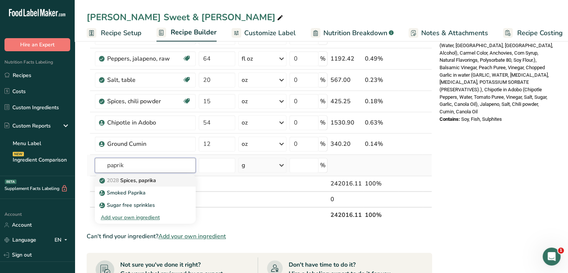
type input "paprik"
click at [180, 179] on link "2028 Spices, paprika" at bounding box center [145, 180] width 101 height 12
type input "Spices, paprika"
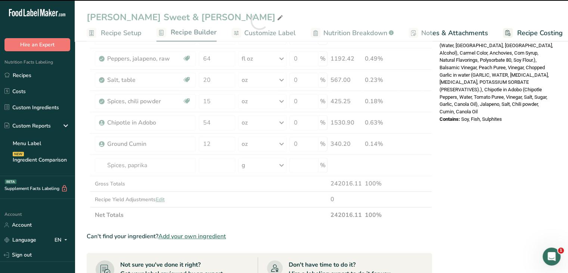
type input "0"
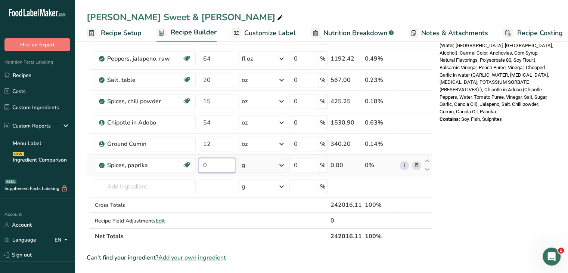
drag, startPoint x: 215, startPoint y: 164, endPoint x: 202, endPoint y: 164, distance: 13.1
click at [202, 164] on input "0" at bounding box center [217, 165] width 37 height 15
type input "15"
click at [285, 166] on div "Ingredient * Amount * Unit * Waste * .a-a{fill:#347362;}.b-a{fill:#fff;} Grams …" at bounding box center [259, 31] width 345 height 425
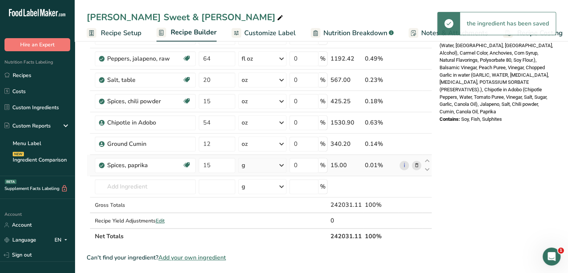
click at [282, 163] on icon at bounding box center [281, 164] width 9 height 13
click at [261, 257] on div "See more" at bounding box center [274, 258] width 63 height 8
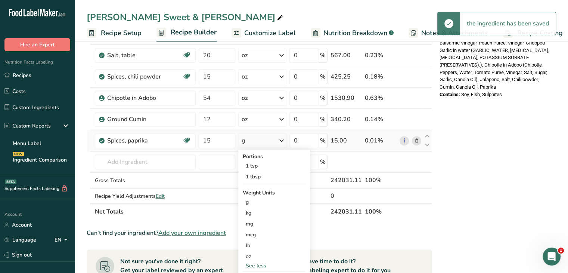
scroll to position [299, 0]
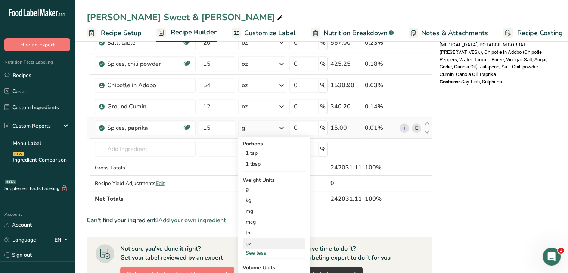
click at [266, 239] on div "oz" at bounding box center [274, 243] width 63 height 11
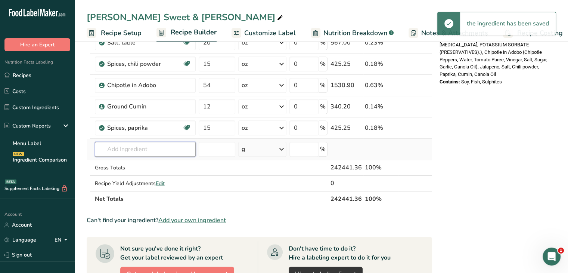
click at [163, 148] on input "text" at bounding box center [145, 149] width 101 height 15
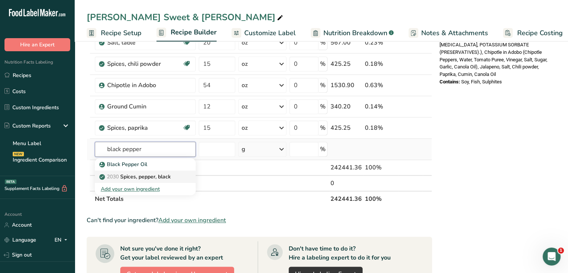
type input "black pepper"
click at [158, 173] on p "2030 Spices, pepper, black" at bounding box center [136, 177] width 70 height 8
type input "Spices, pepper, black"
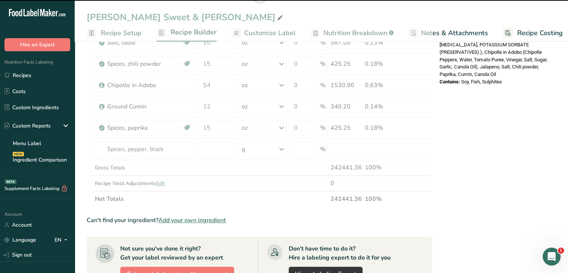
type input "0"
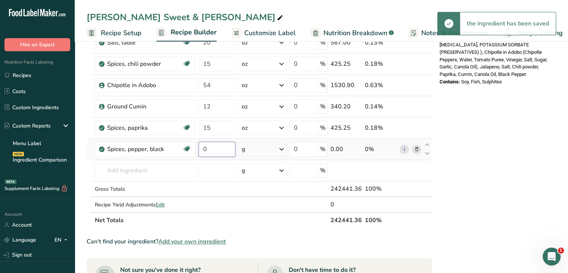
drag, startPoint x: 225, startPoint y: 147, endPoint x: 204, endPoint y: 146, distance: 20.9
click at [204, 146] on input "0" at bounding box center [217, 149] width 37 height 15
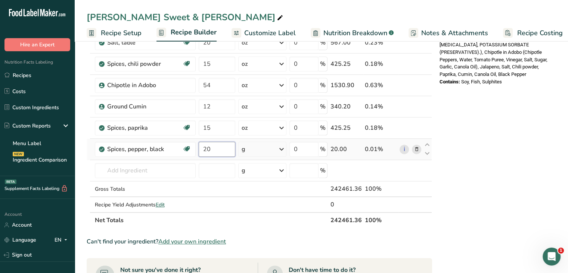
type input "20"
click at [284, 149] on div "Ingredient * Amount * Unit * Waste * .a-a{fill:#347362;}.b-a{fill:#fff;} Grams …" at bounding box center [259, 5] width 345 height 446
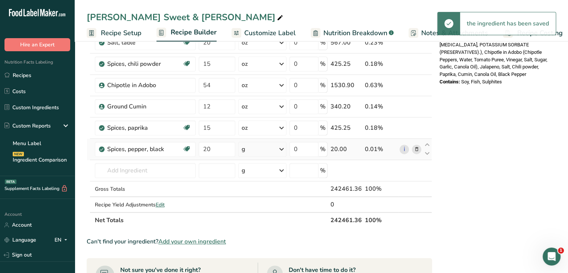
click at [282, 150] on icon at bounding box center [281, 148] width 9 height 13
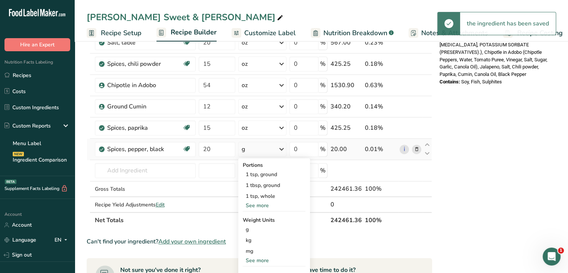
click at [263, 256] on div "See more" at bounding box center [274, 260] width 63 height 8
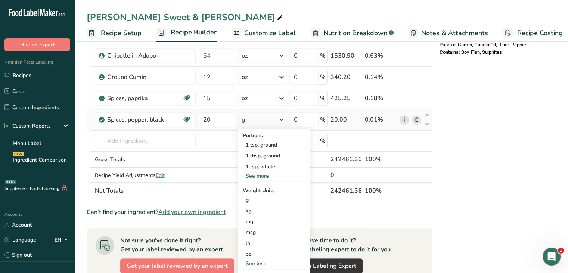
scroll to position [374, 0]
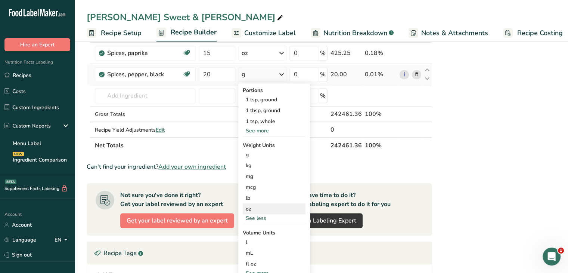
click at [263, 203] on div "oz" at bounding box center [274, 208] width 63 height 11
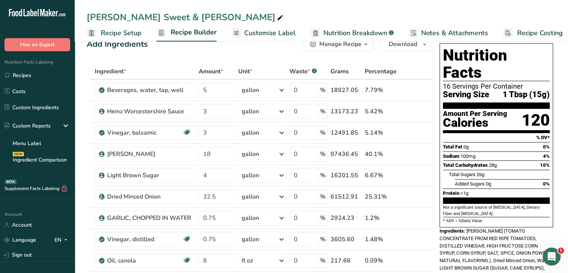
scroll to position [0, 0]
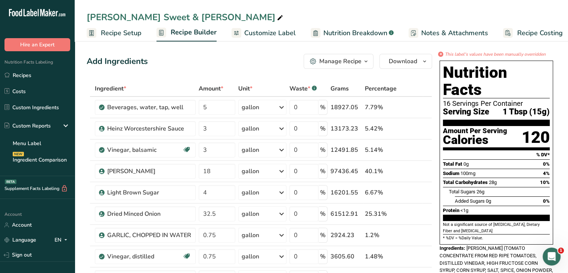
click at [278, 33] on span "Customize Label" at bounding box center [270, 33] width 52 height 10
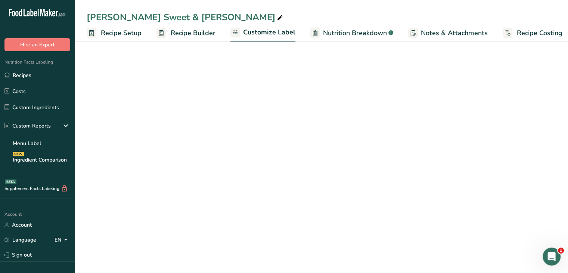
scroll to position [0, 6]
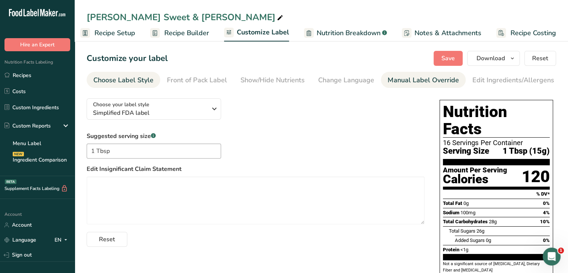
click at [399, 80] on div "Manual Label Override" at bounding box center [423, 80] width 71 height 10
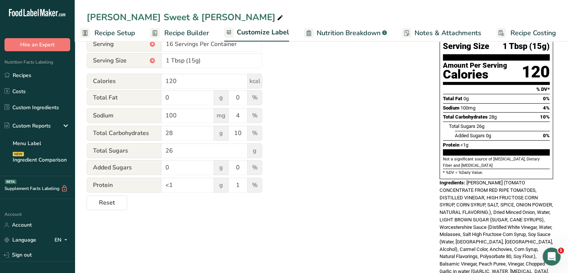
scroll to position [0, 0]
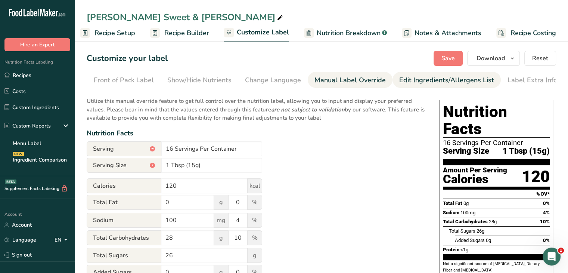
click at [444, 84] on div "Edit Ingredients/Allergens List" at bounding box center [446, 80] width 95 height 10
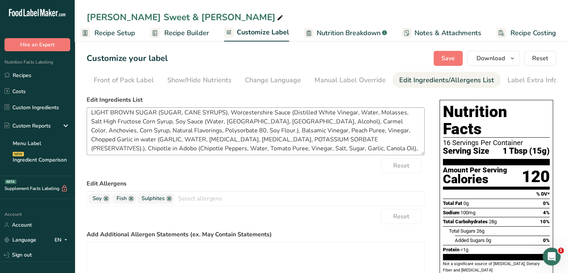
scroll to position [32, 0]
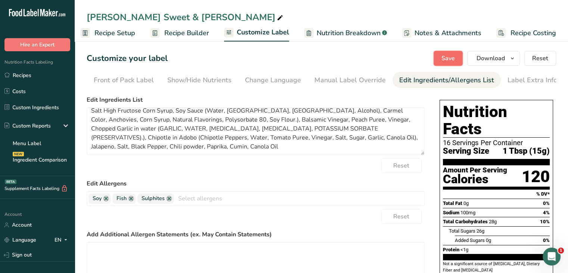
click at [453, 60] on span "Save" at bounding box center [447, 58] width 13 height 9
